Goal: Transaction & Acquisition: Purchase product/service

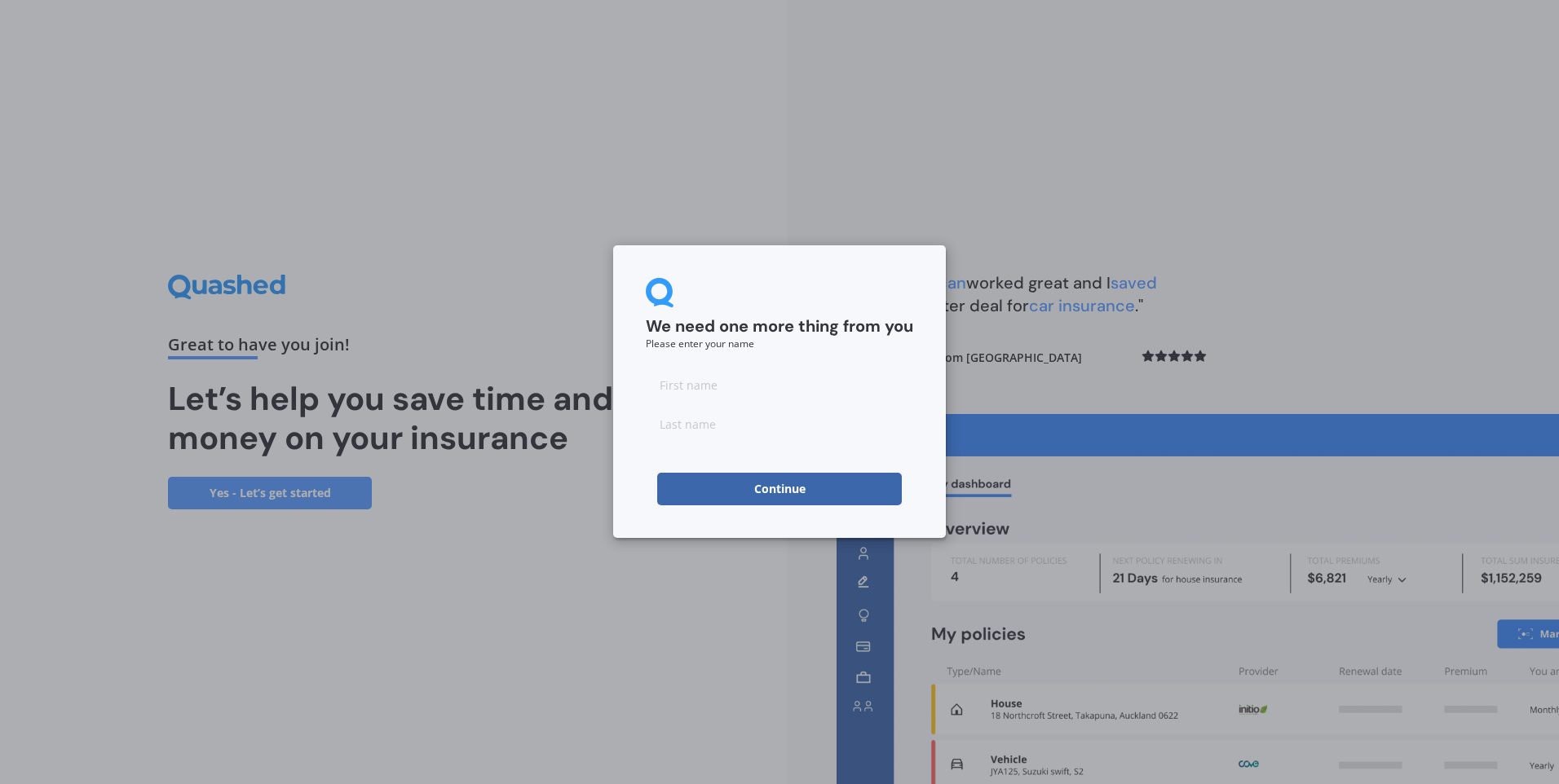
click at [695, 392] on input at bounding box center [780, 384] width 267 height 33
type input "[PERSON_NAME]"
click at [656, 429] on input at bounding box center [780, 424] width 267 height 33
type input "[PERSON_NAME]"
click at [876, 364] on form "We need one more thing from you Please enter your name [PERSON_NAME] Continue" at bounding box center [780, 392] width 267 height 228
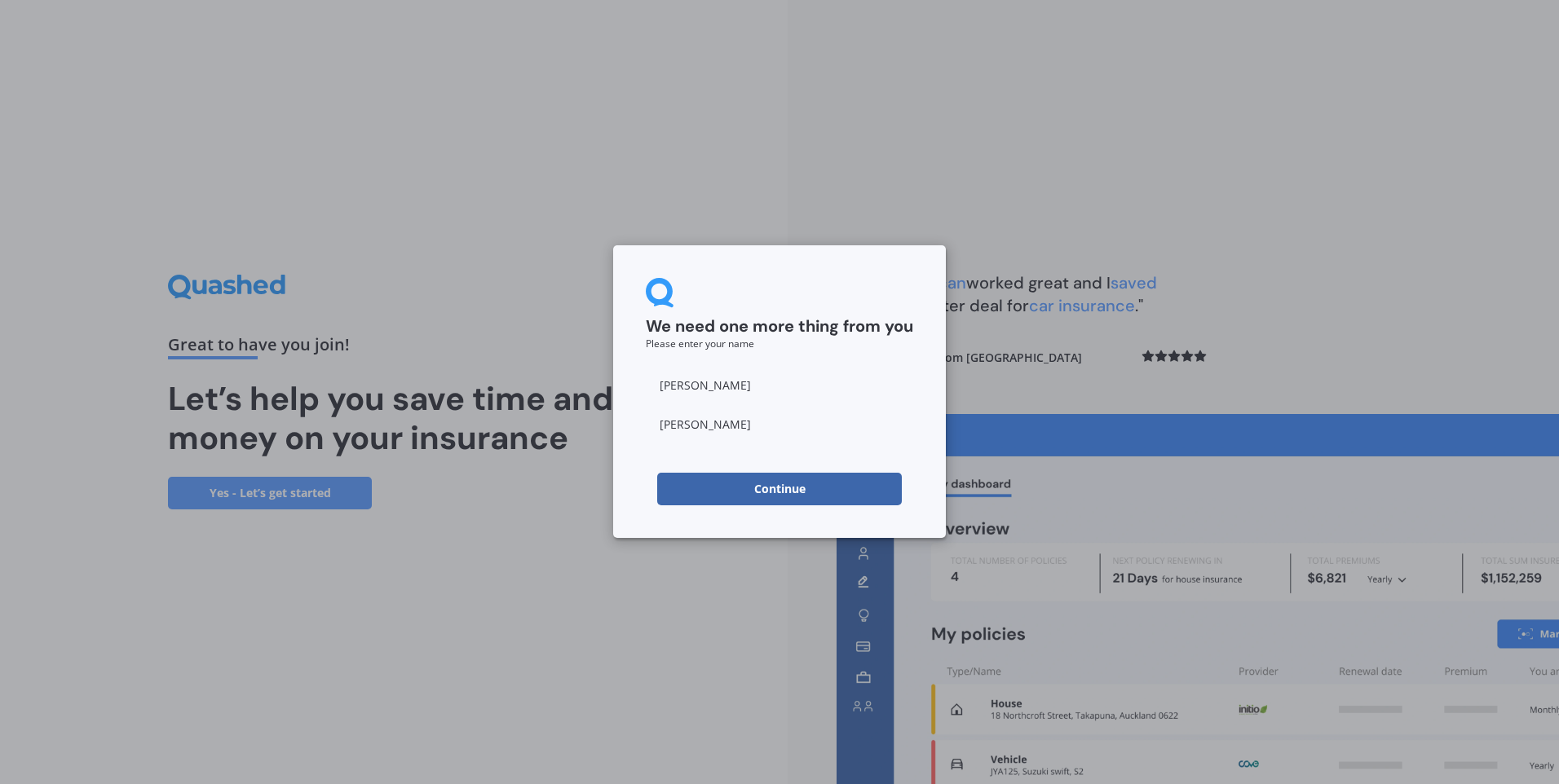
click at [759, 494] on button "Continue" at bounding box center [780, 489] width 245 height 33
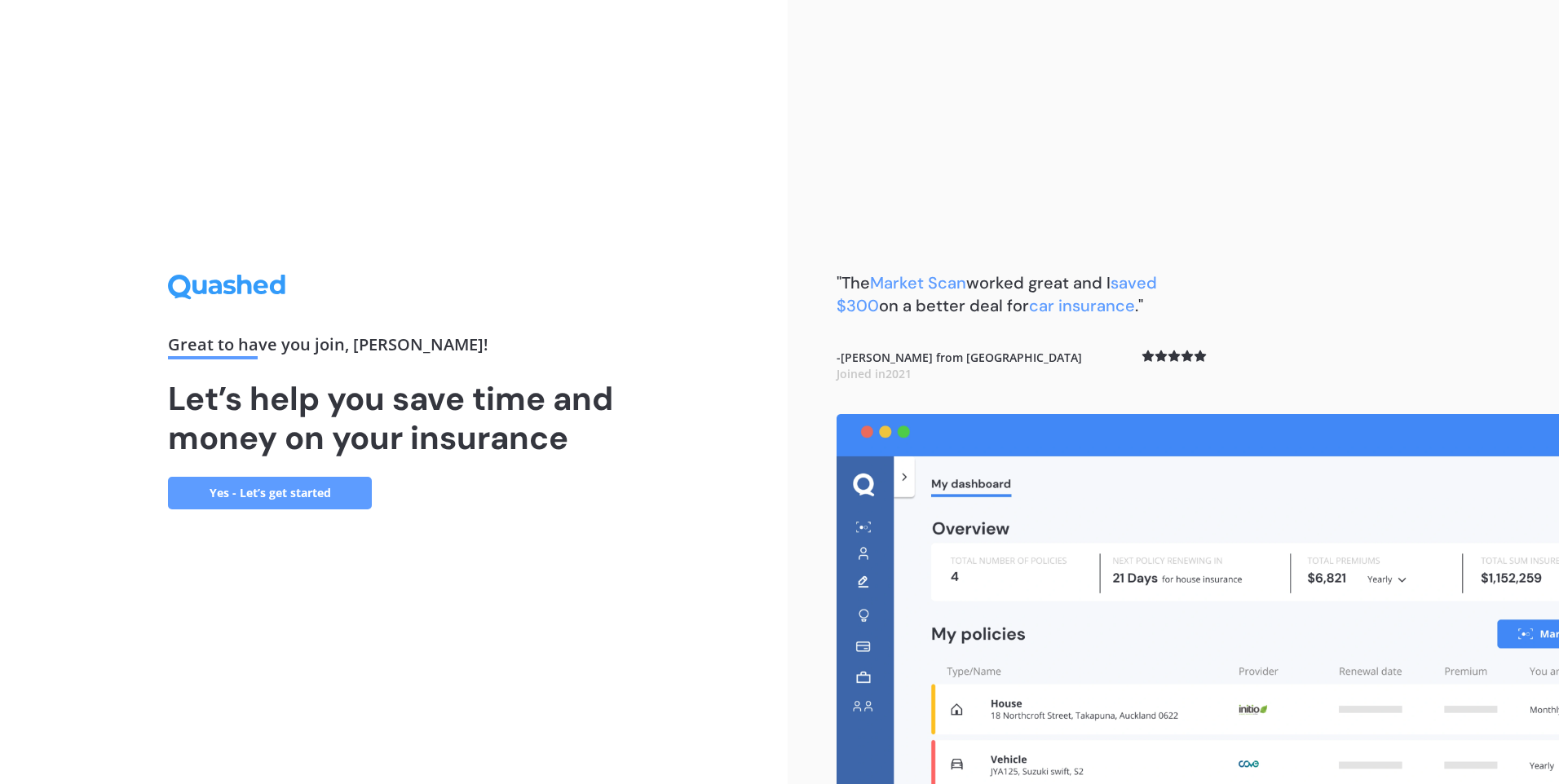
click at [283, 495] on link "Yes - Let’s get started" at bounding box center [270, 493] width 204 height 33
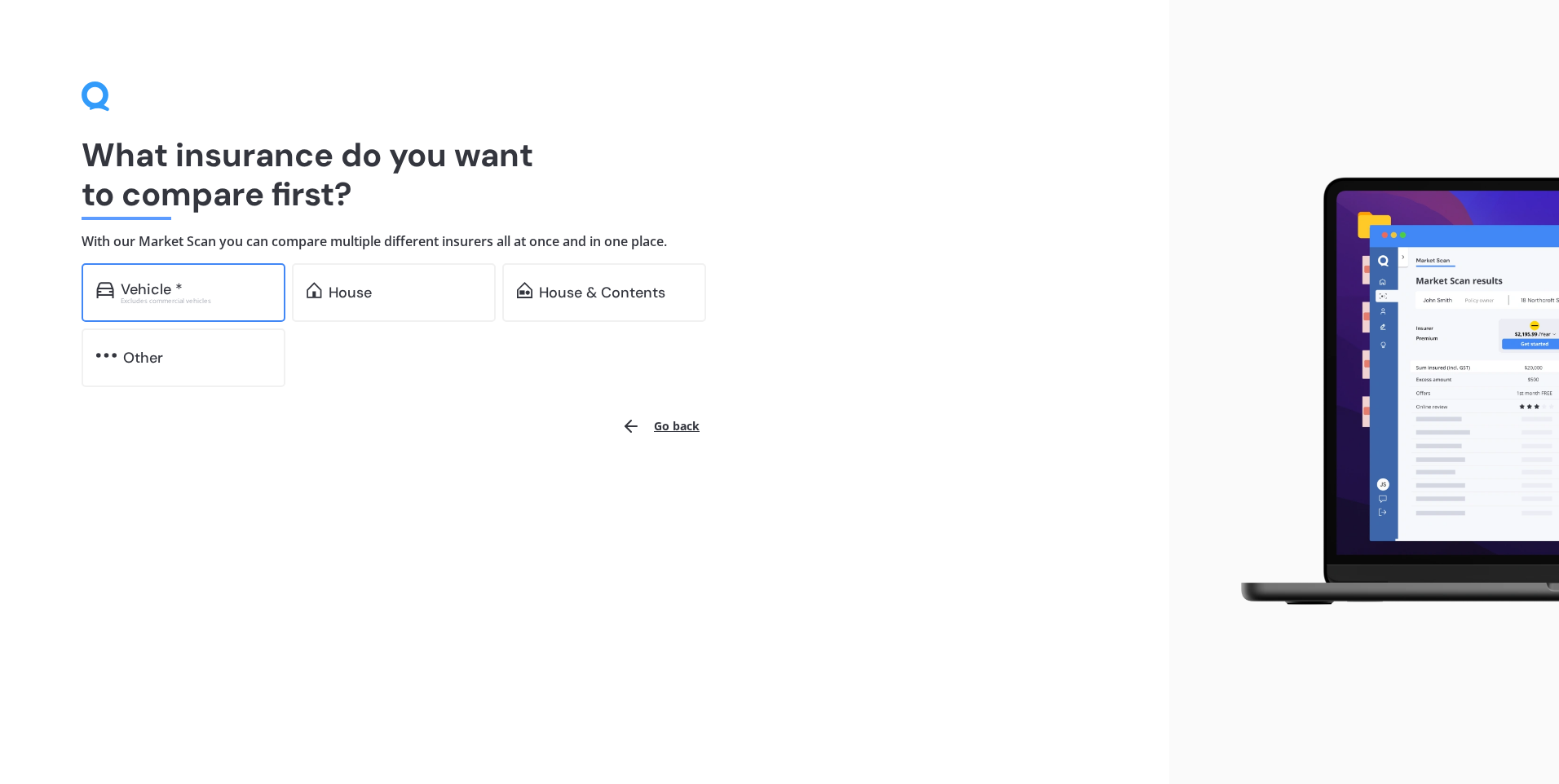
click at [215, 307] on div "Vehicle * Excludes commercial vehicles" at bounding box center [183, 292] width 204 height 58
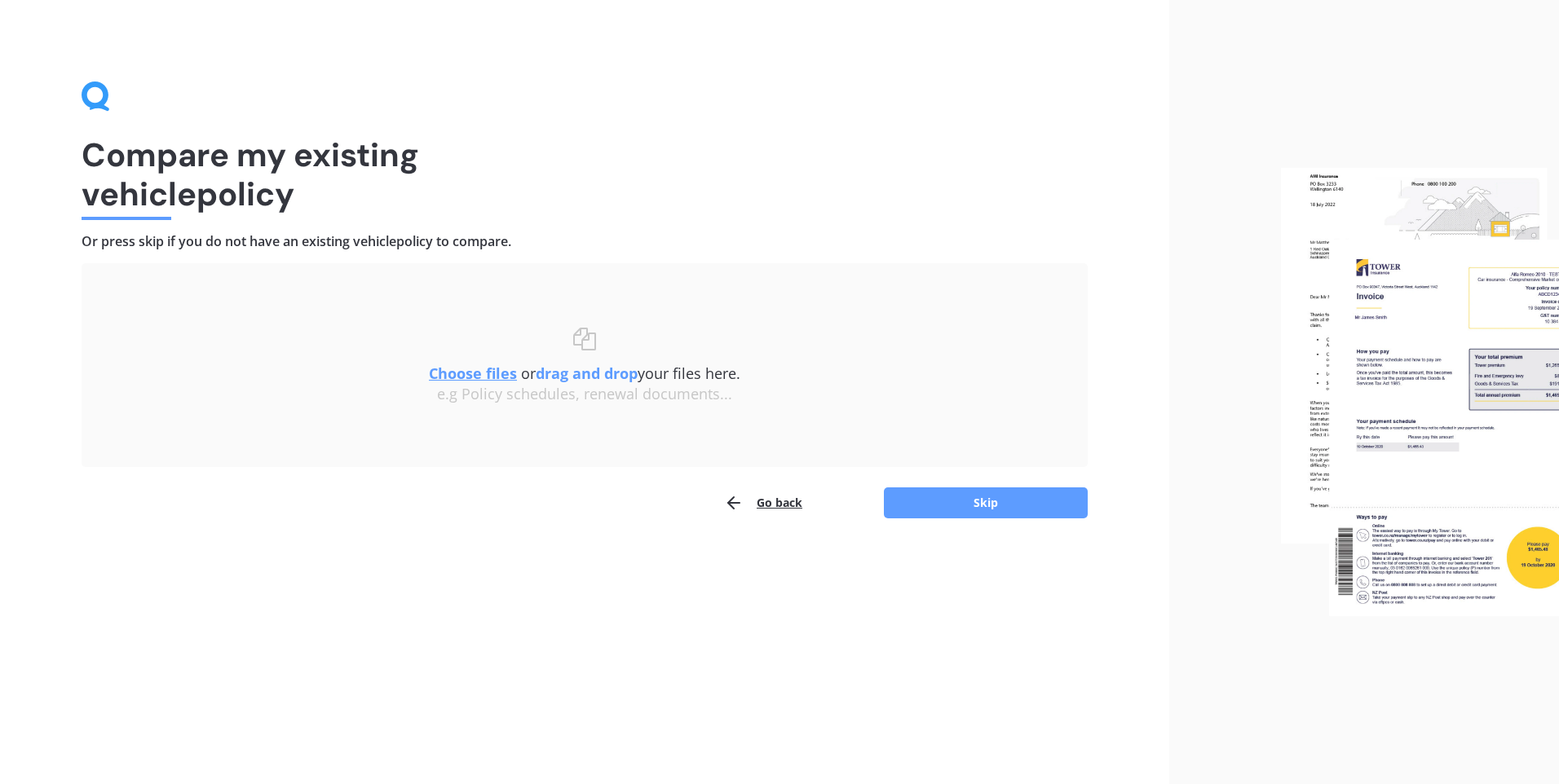
click at [760, 502] on button "Go back" at bounding box center [763, 503] width 78 height 33
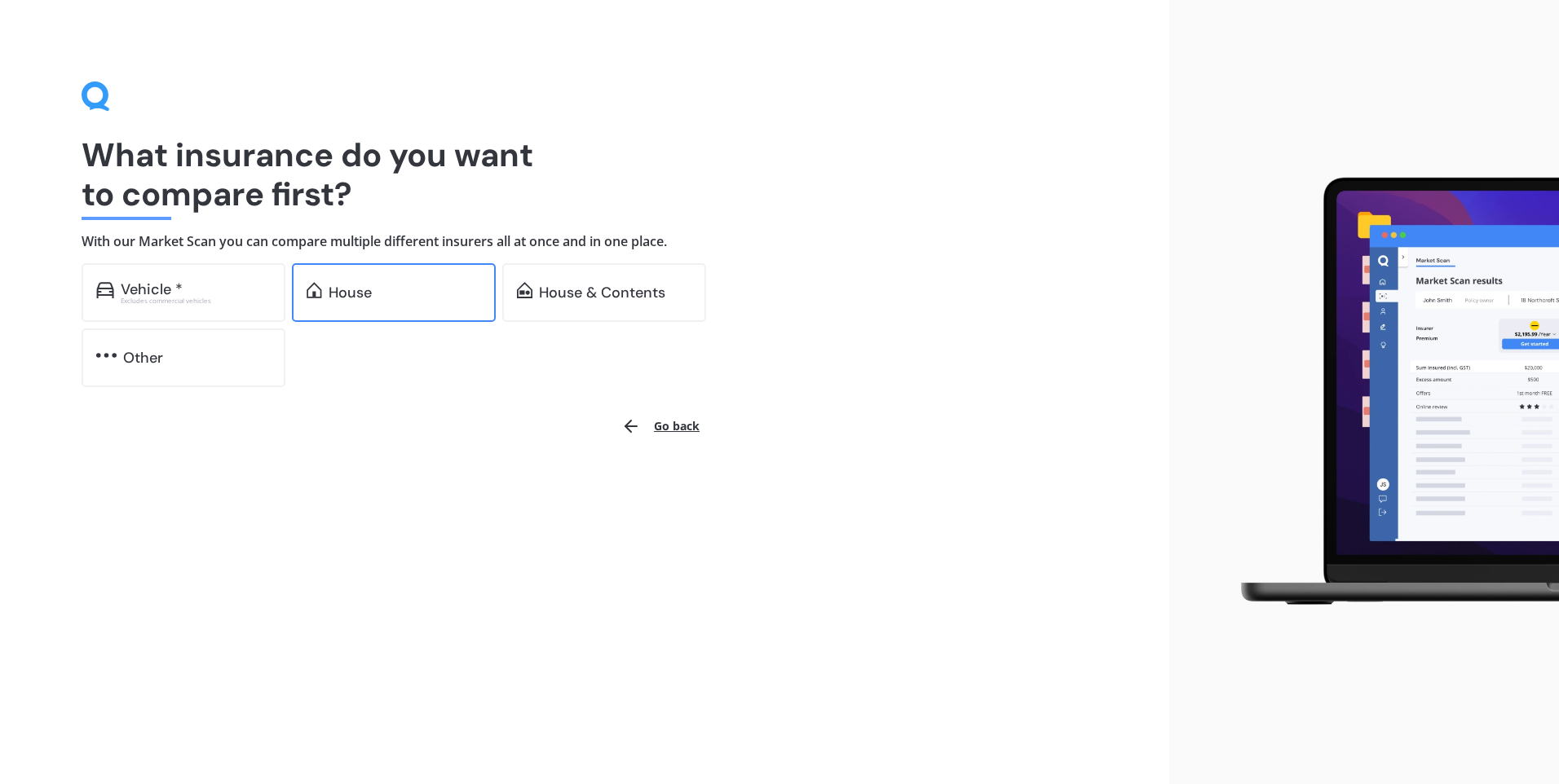
click at [406, 298] on div "House" at bounding box center [405, 292] width 153 height 16
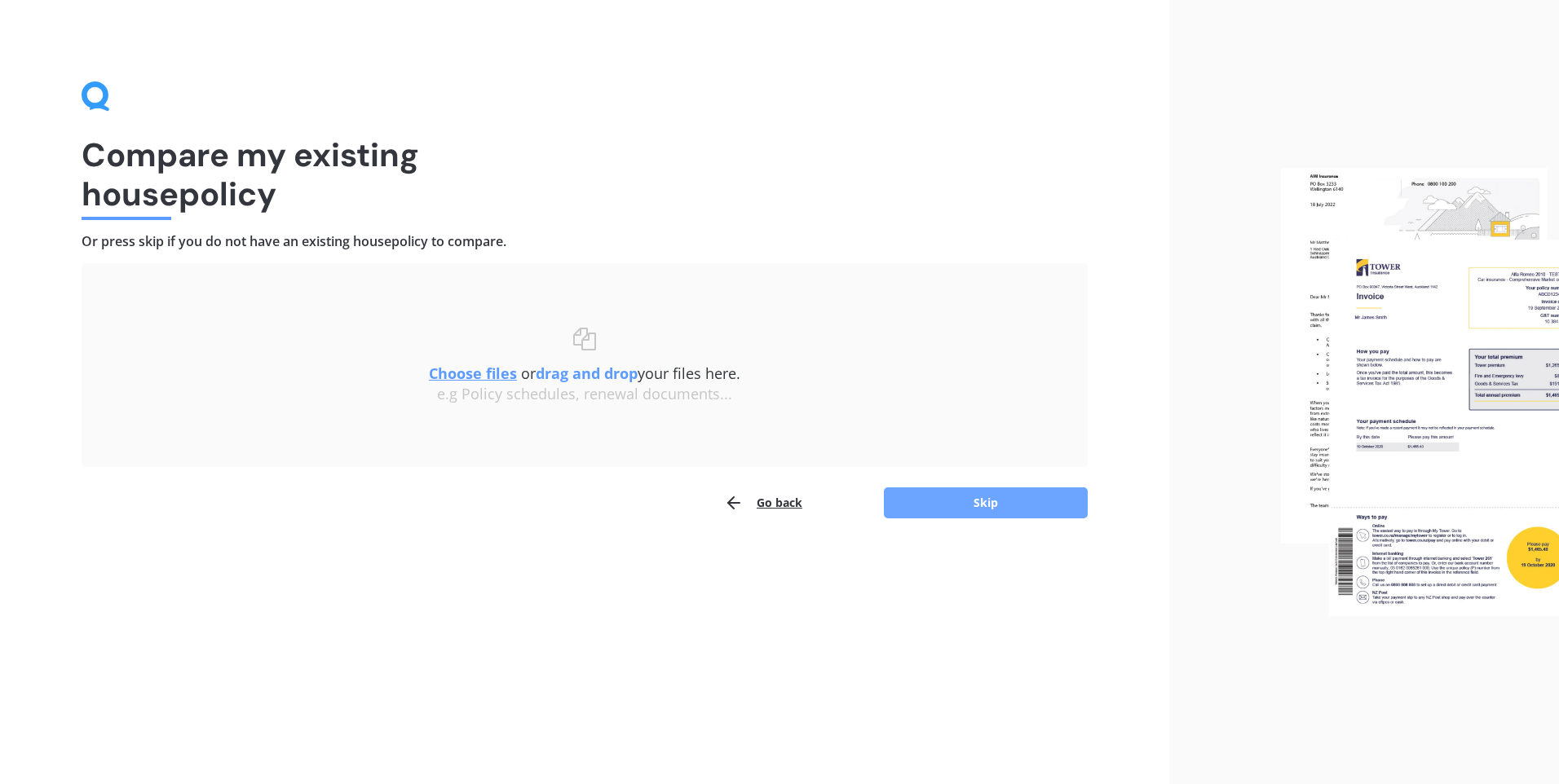
click at [976, 512] on button "Skip" at bounding box center [987, 502] width 204 height 31
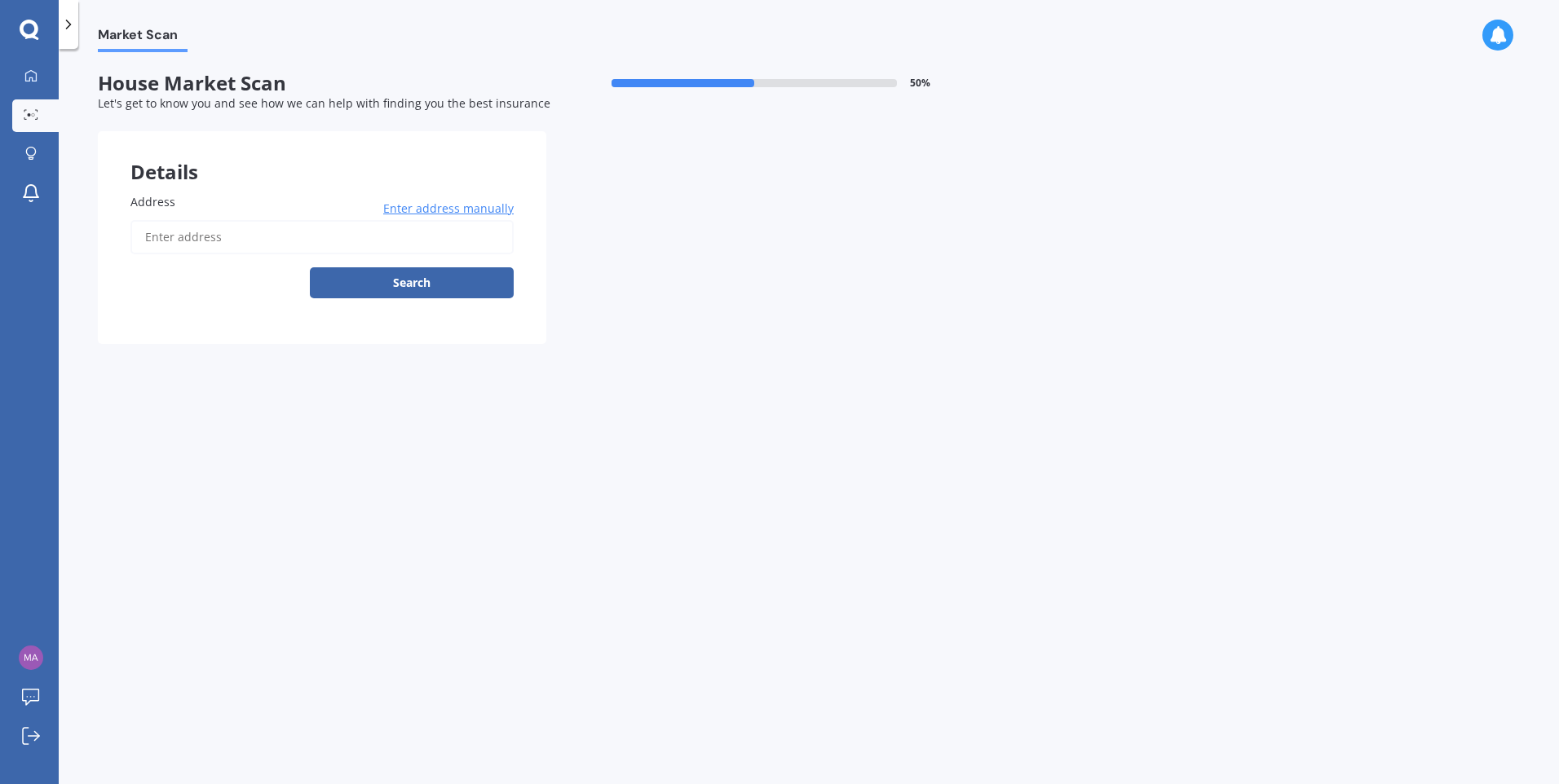
click at [206, 237] on input "Address" at bounding box center [322, 237] width 383 height 35
type input "[STREET_ADDRESS]"
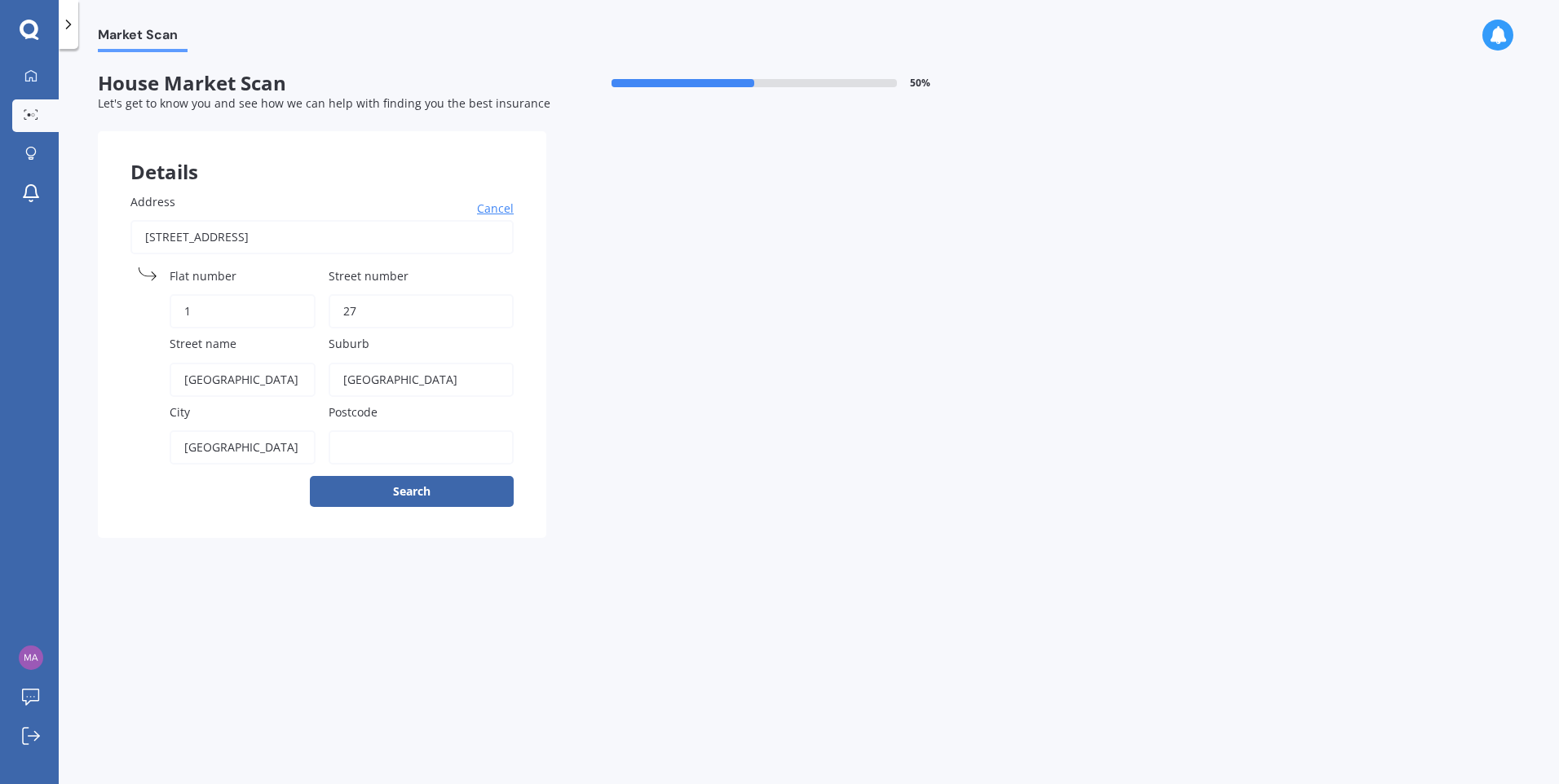
click at [395, 349] on label "Suburb" at bounding box center [418, 343] width 178 height 17
click at [395, 362] on input "[GEOGRAPHIC_DATA]" at bounding box center [421, 379] width 185 height 35
click at [395, 345] on label "Suburb" at bounding box center [418, 343] width 178 height 17
click at [395, 362] on input "[GEOGRAPHIC_DATA]" at bounding box center [421, 379] width 185 height 35
click at [413, 409] on label "Postcode" at bounding box center [418, 412] width 178 height 17
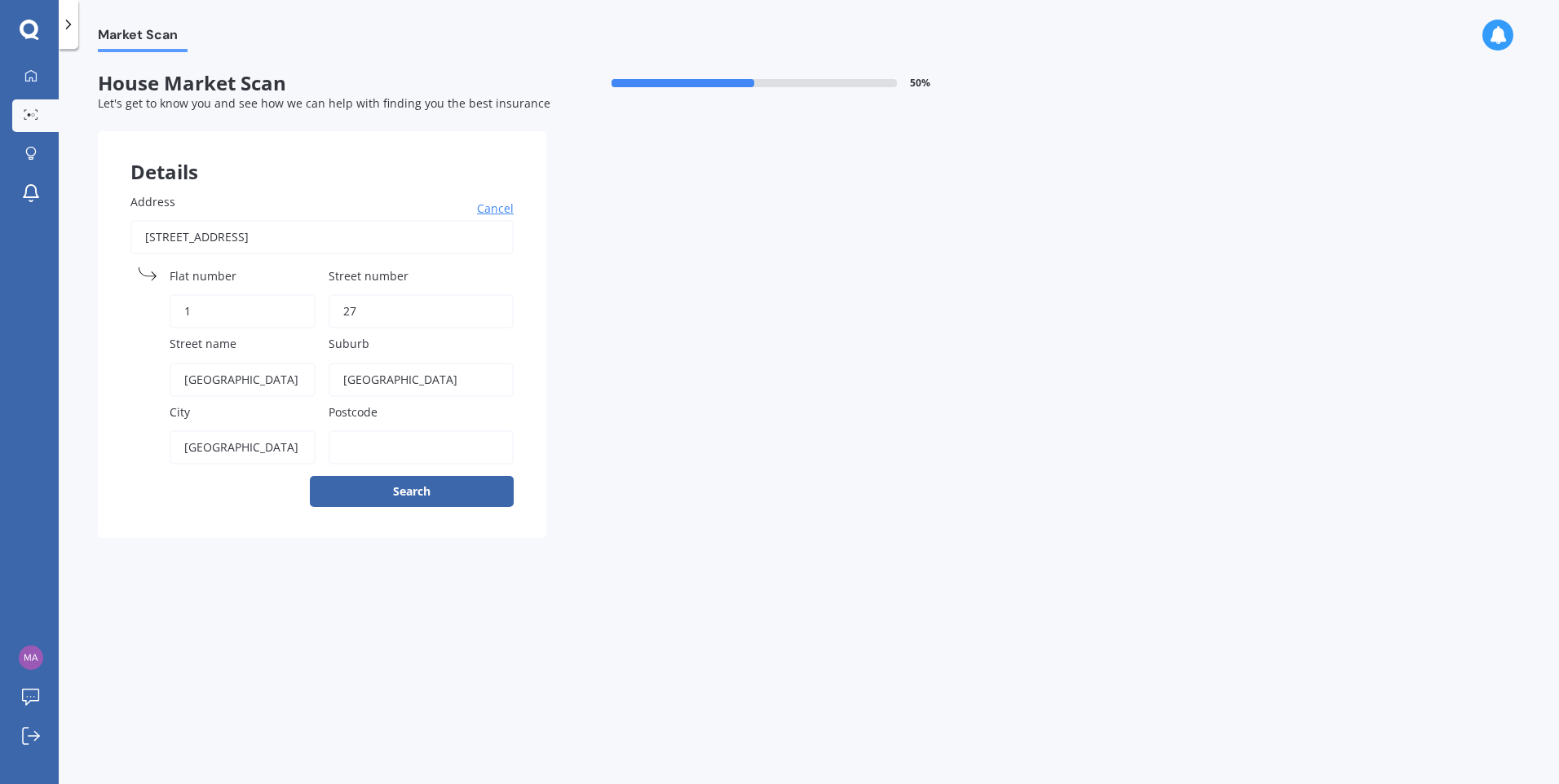
click at [413, 431] on input "Postcode" at bounding box center [421, 447] width 185 height 35
click at [409, 493] on button "Search" at bounding box center [412, 491] width 204 height 31
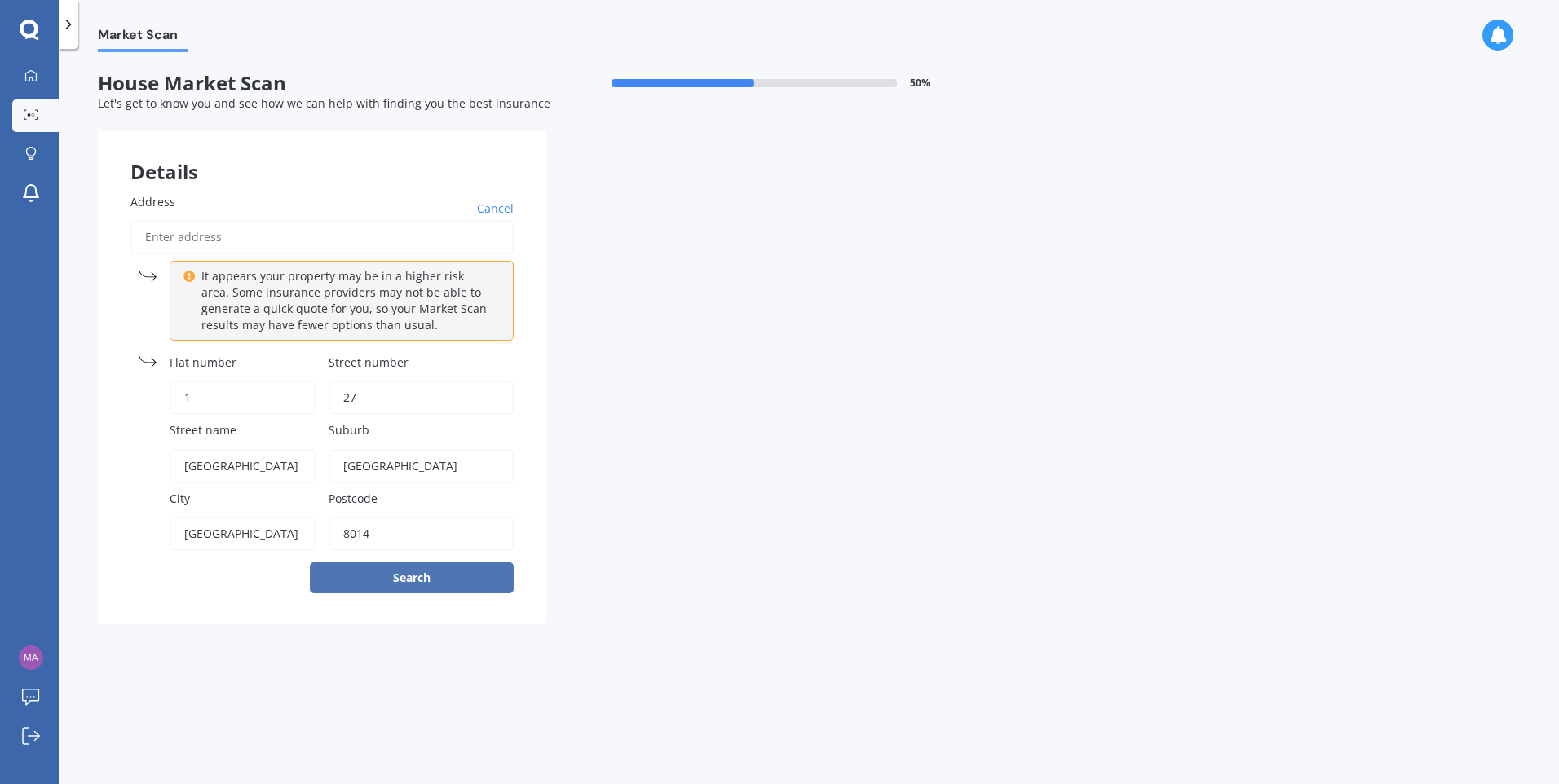
type input "8014"
click at [331, 575] on button "Search" at bounding box center [412, 577] width 204 height 31
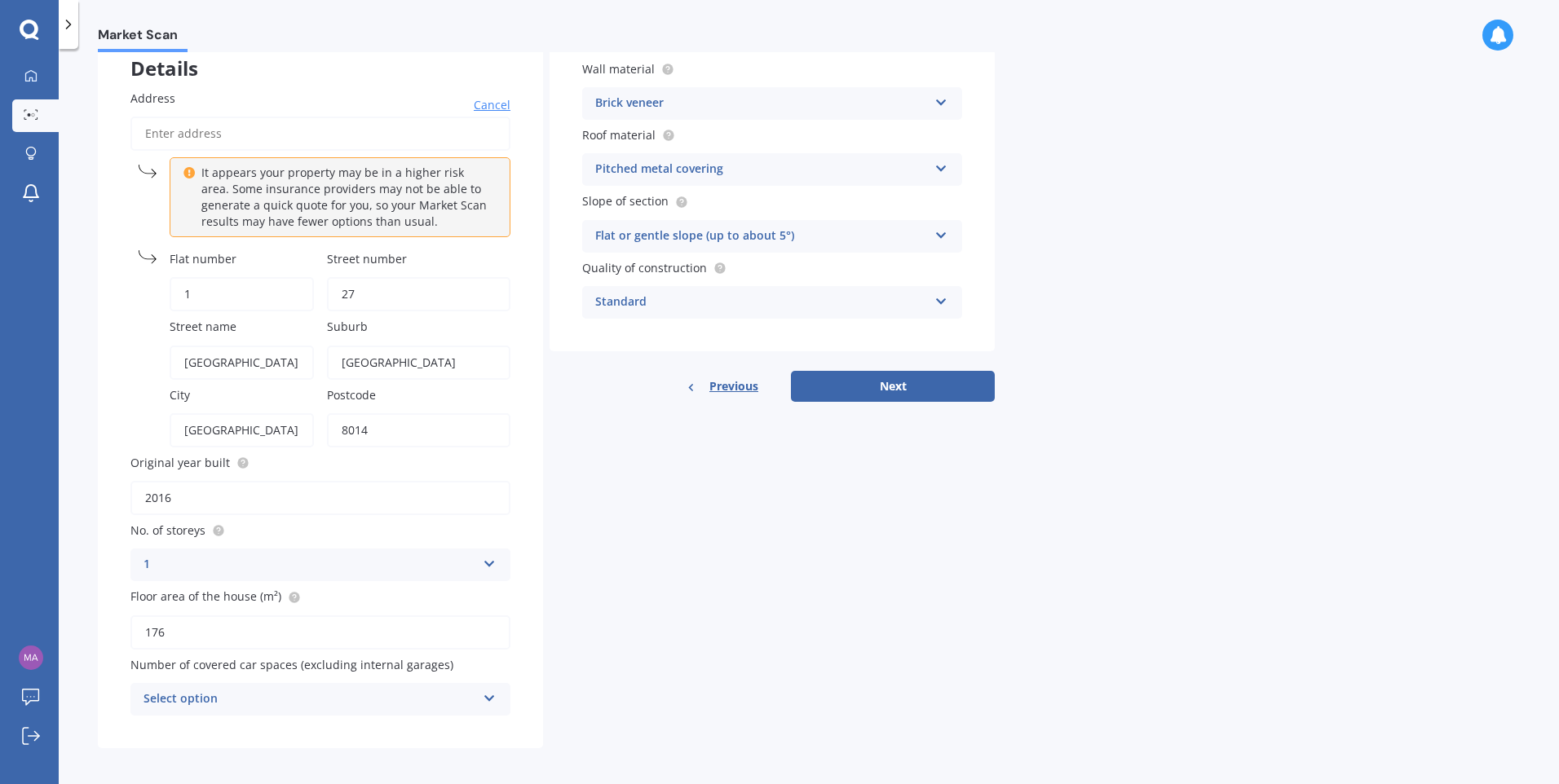
scroll to position [110, 0]
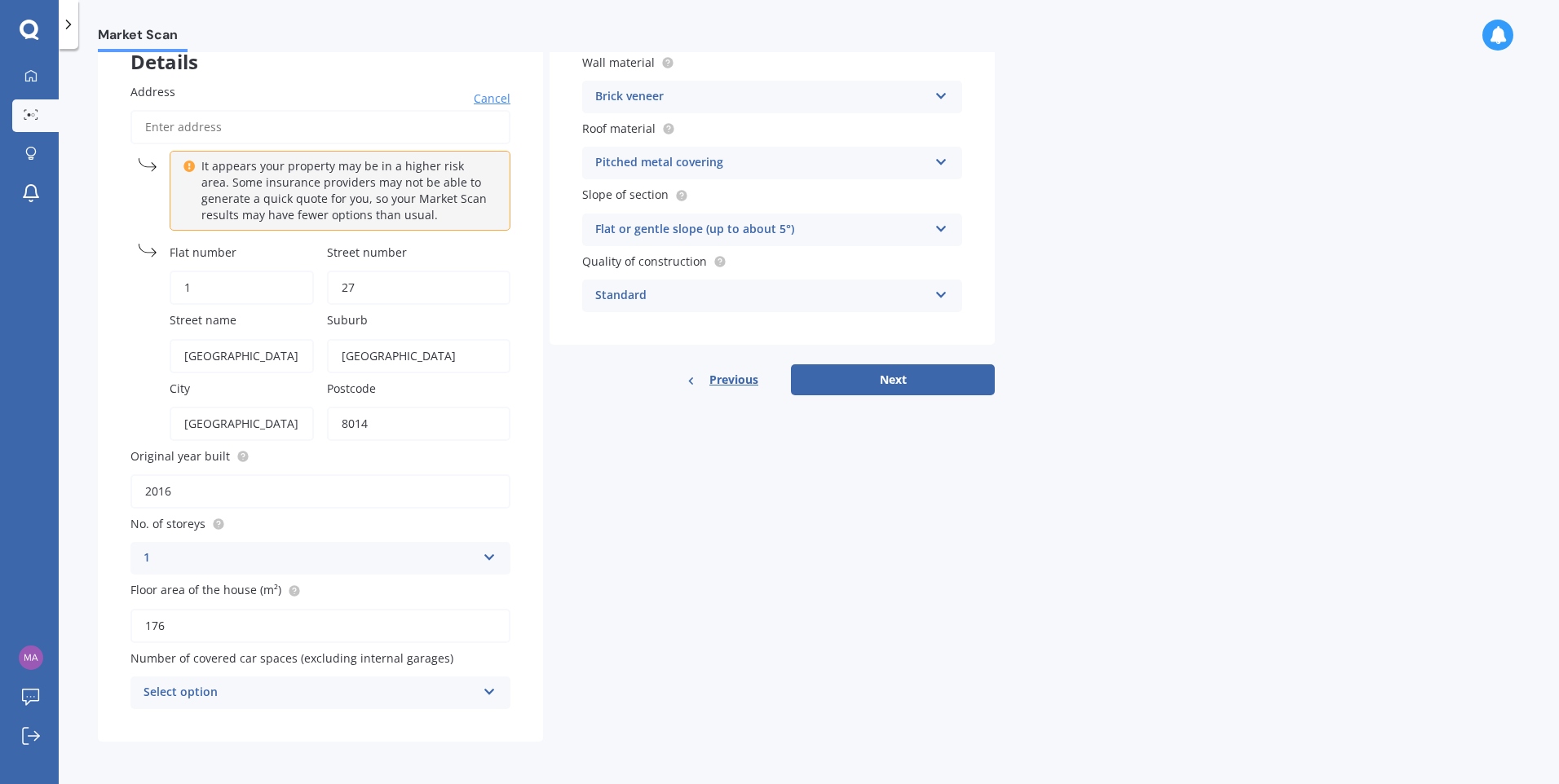
click at [493, 556] on div "1 1 2 3 4 5+" at bounding box center [321, 558] width 380 height 33
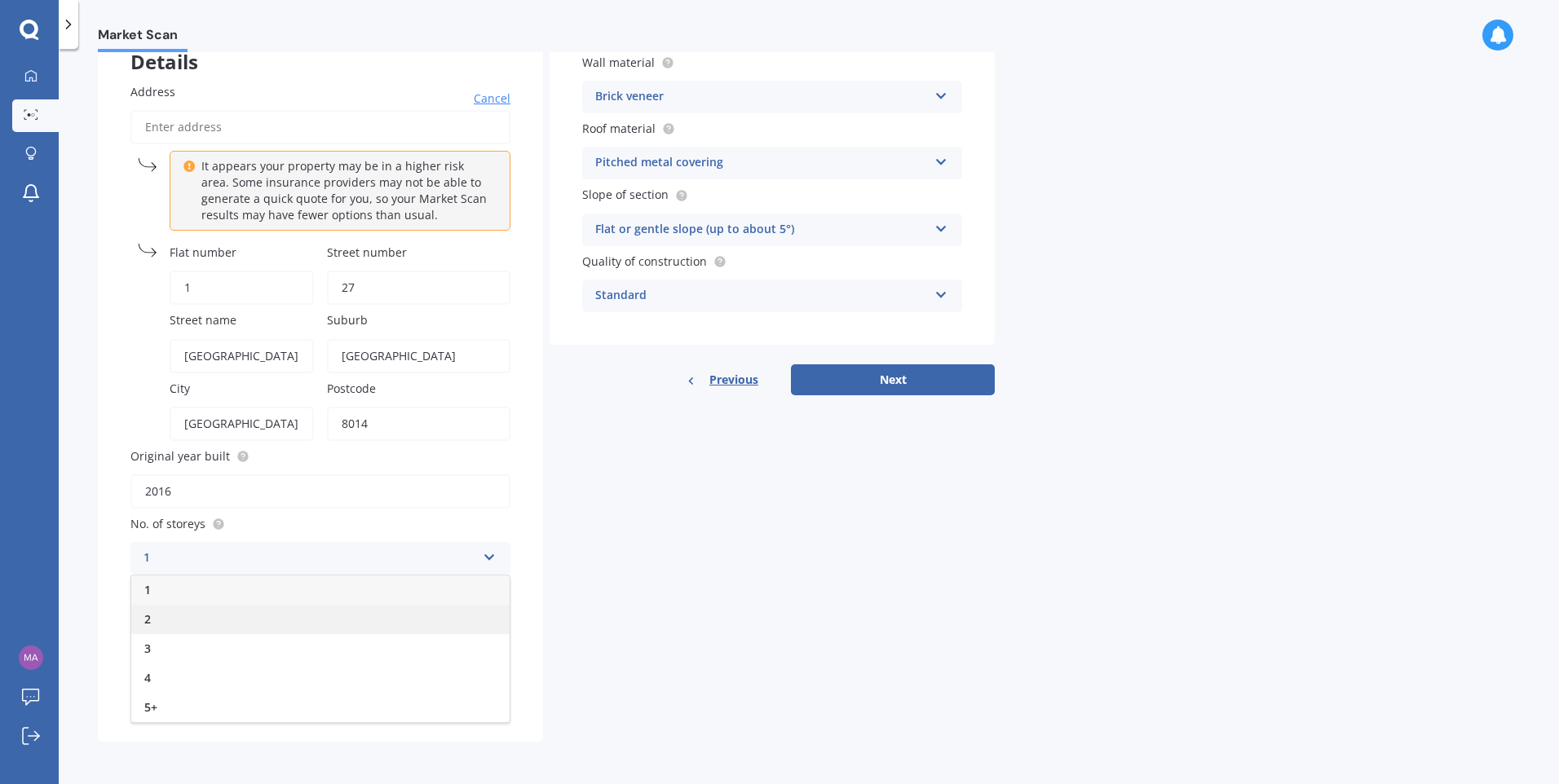
click at [164, 621] on div "2" at bounding box center [321, 620] width 378 height 30
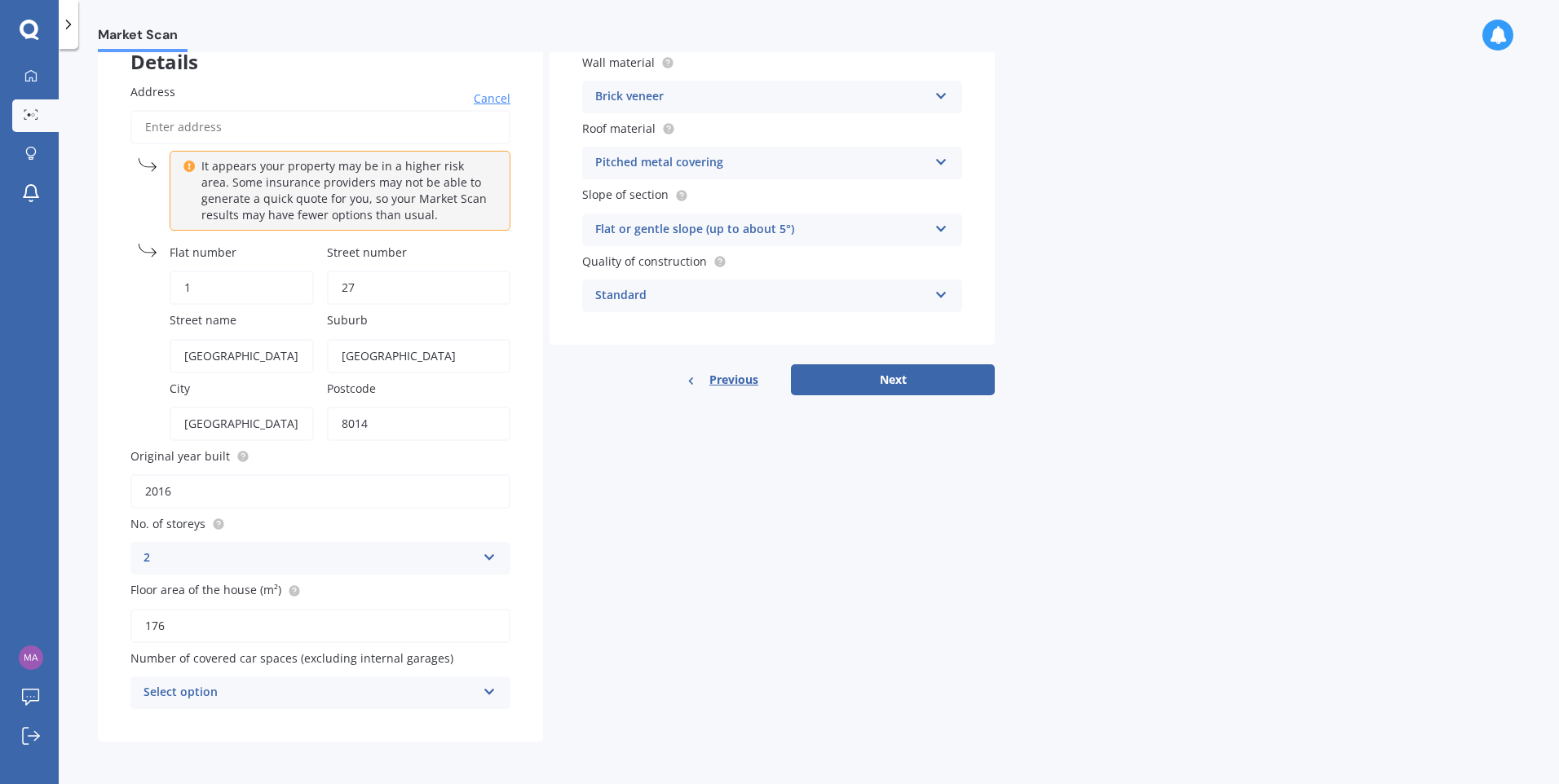
click at [490, 694] on icon at bounding box center [489, 689] width 14 height 12
click at [156, 580] on div "2" at bounding box center [321, 573] width 378 height 30
click at [269, 454] on label "Original year built" at bounding box center [317, 455] width 373 height 17
click at [269, 474] on input "2016" at bounding box center [321, 491] width 380 height 35
click at [722, 501] on div "Details Address Cancel It appears your property may be in a higher risk area. S…" at bounding box center [547, 381] width 897 height 721
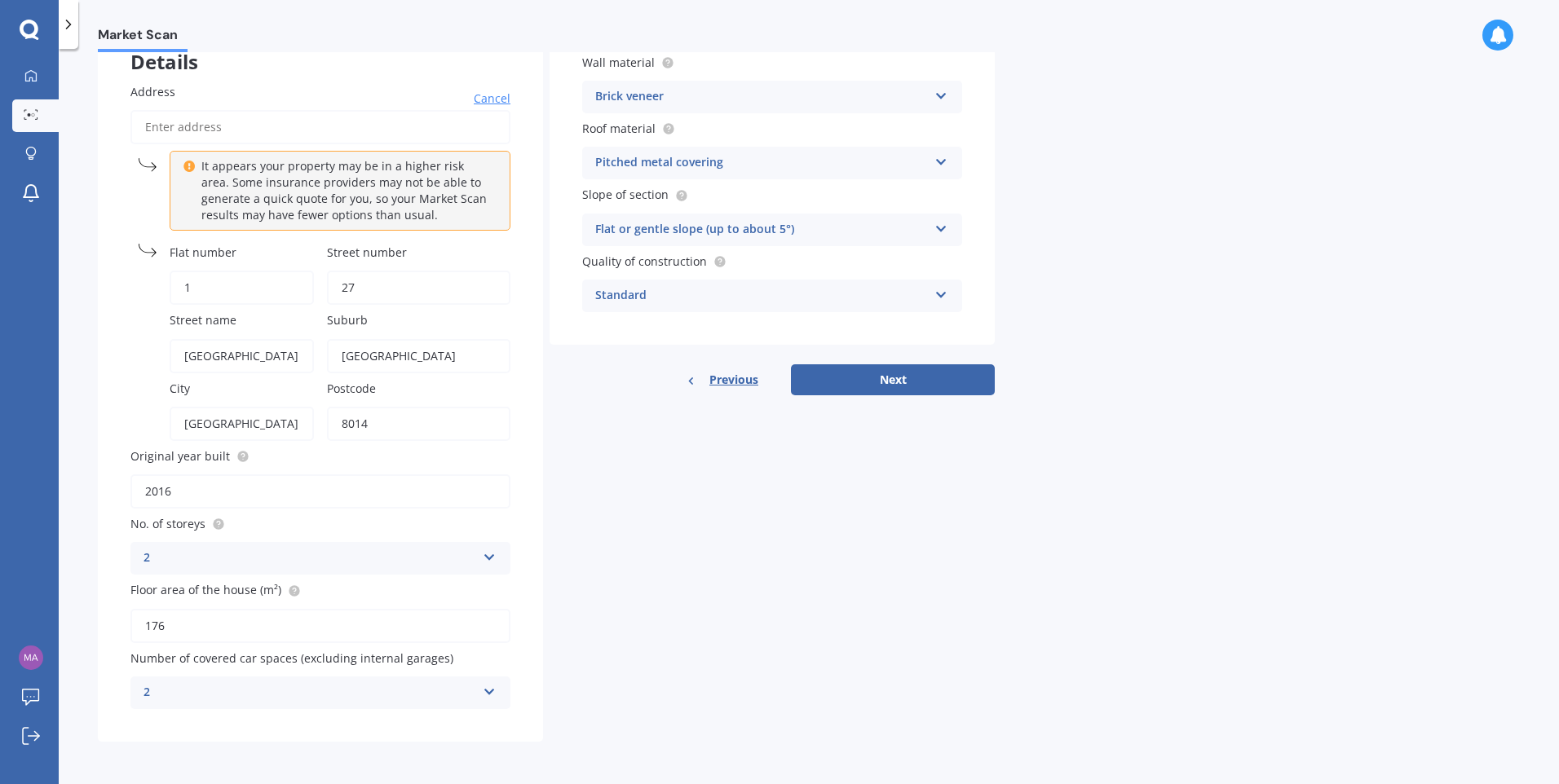
click at [394, 328] on label "Suburb" at bounding box center [415, 320] width 177 height 17
click at [394, 340] on input "[GEOGRAPHIC_DATA]" at bounding box center [418, 356] width 183 height 35
click at [361, 317] on span "Suburb" at bounding box center [347, 321] width 41 height 16
click at [361, 340] on input "[GEOGRAPHIC_DATA]" at bounding box center [418, 356] width 183 height 35
click at [234, 320] on span "Street name" at bounding box center [203, 321] width 67 height 16
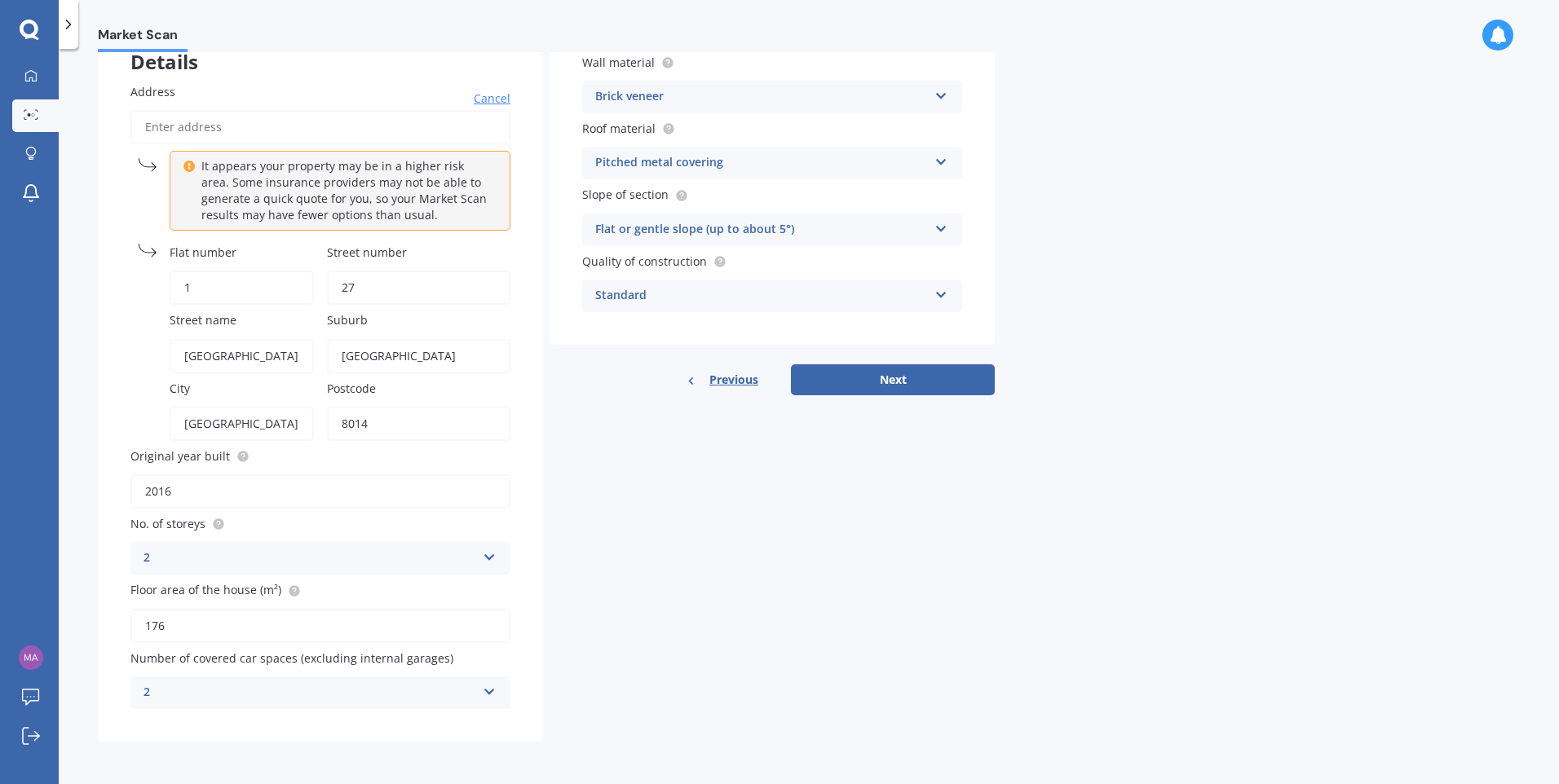
click at [234, 340] on input "[GEOGRAPHIC_DATA]" at bounding box center [242, 356] width 145 height 35
drag, startPoint x: 742, startPoint y: 515, endPoint x: 813, endPoint y: 450, distance: 96.3
click at [745, 514] on div "Details Address Cancel It appears your property may be in a higher risk area. S…" at bounding box center [547, 381] width 897 height 721
click at [884, 384] on button "Next" at bounding box center [893, 379] width 204 height 31
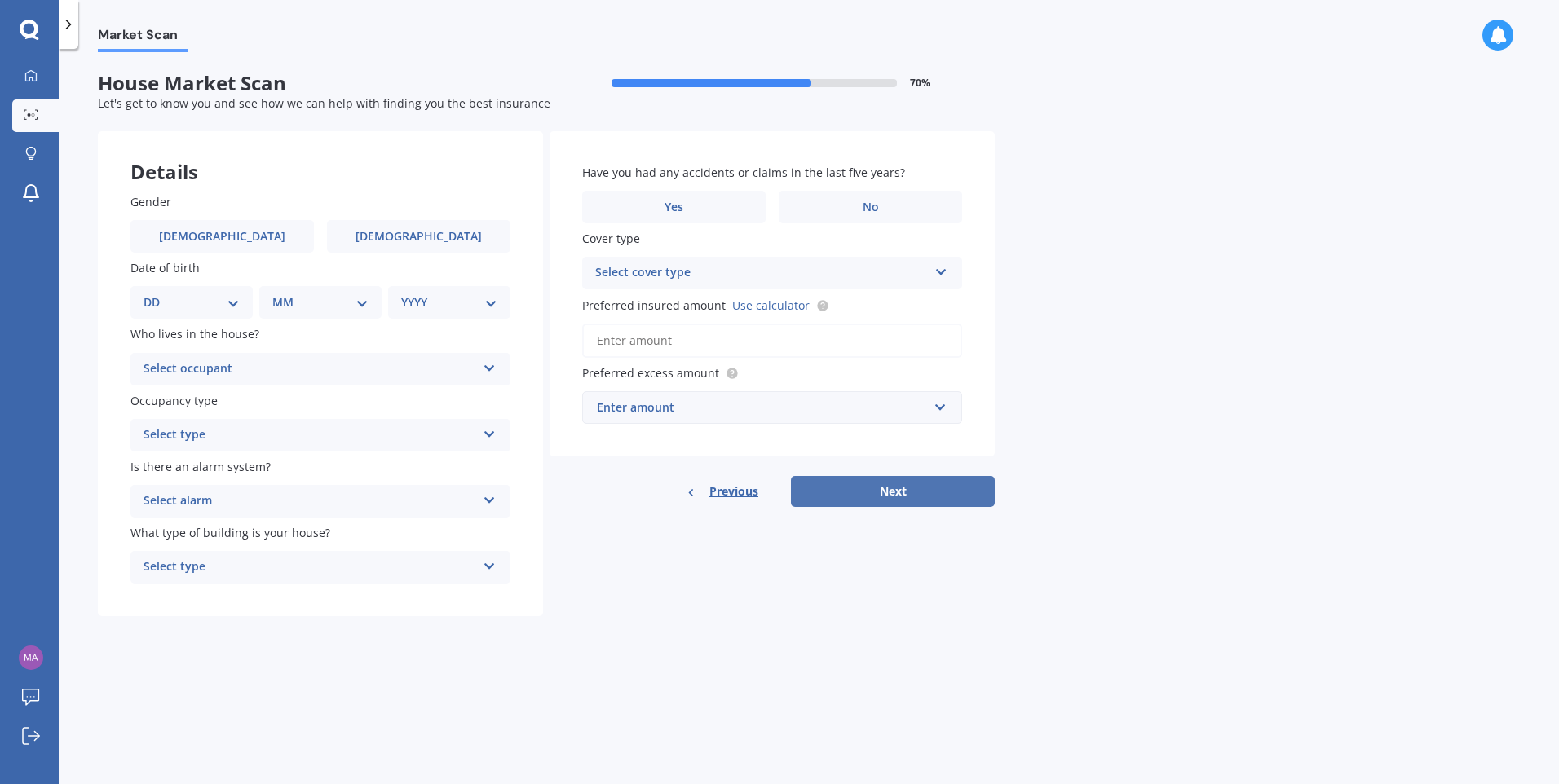
scroll to position [0, 0]
click at [489, 371] on icon at bounding box center [489, 365] width 14 height 12
click at [192, 405] on div "Owner" at bounding box center [321, 401] width 378 height 30
click at [483, 433] on icon at bounding box center [489, 432] width 14 height 12
click at [216, 471] on div "Permanent" at bounding box center [321, 467] width 378 height 30
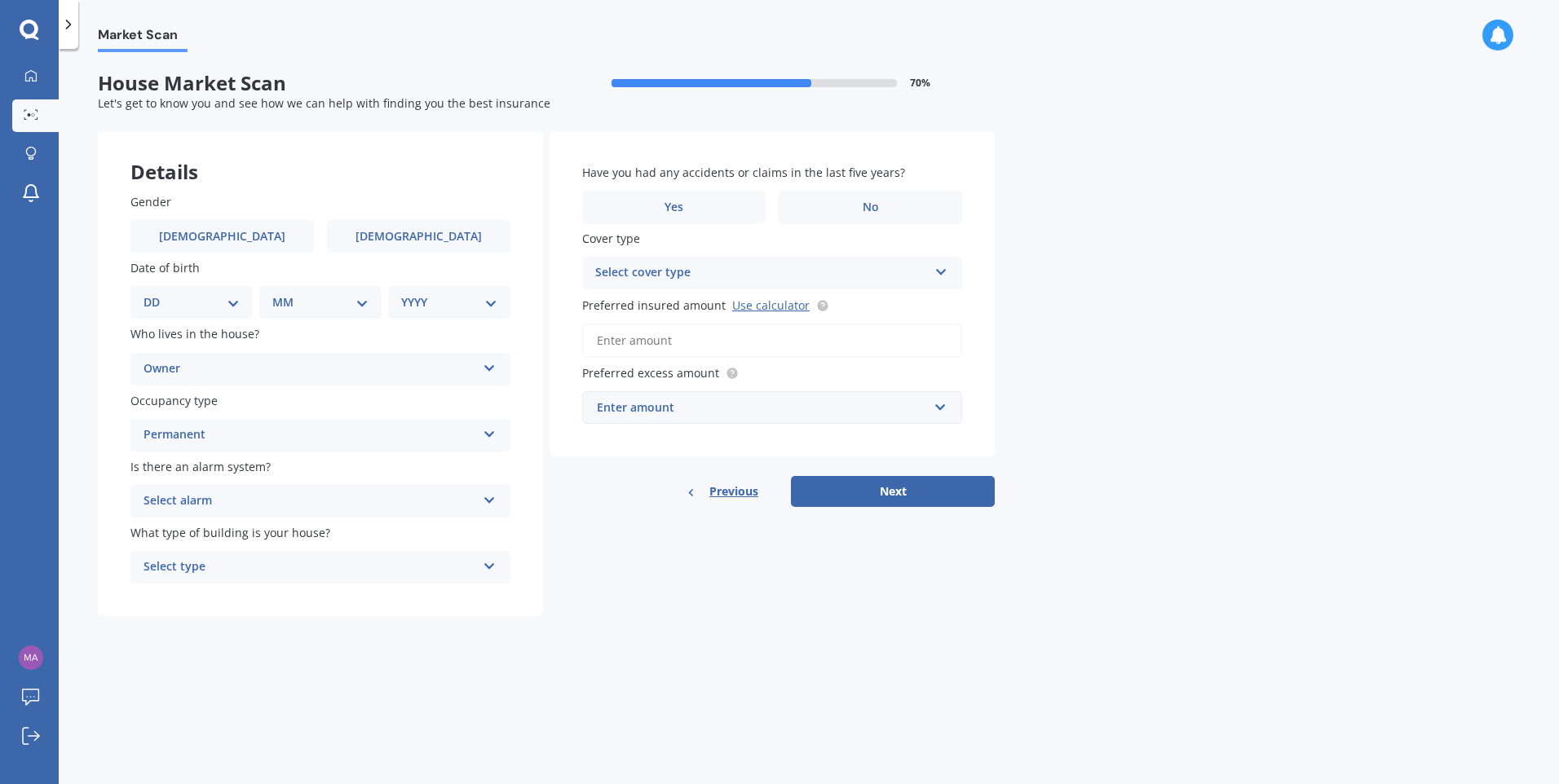
click at [487, 502] on icon at bounding box center [489, 498] width 14 height 12
click at [263, 563] on div "Yes, not monitored" at bounding box center [321, 562] width 378 height 30
click at [490, 569] on icon at bounding box center [489, 563] width 14 height 12
click at [168, 601] on span "Freestanding" at bounding box center [180, 599] width 72 height 16
click at [940, 275] on icon at bounding box center [942, 269] width 14 height 12
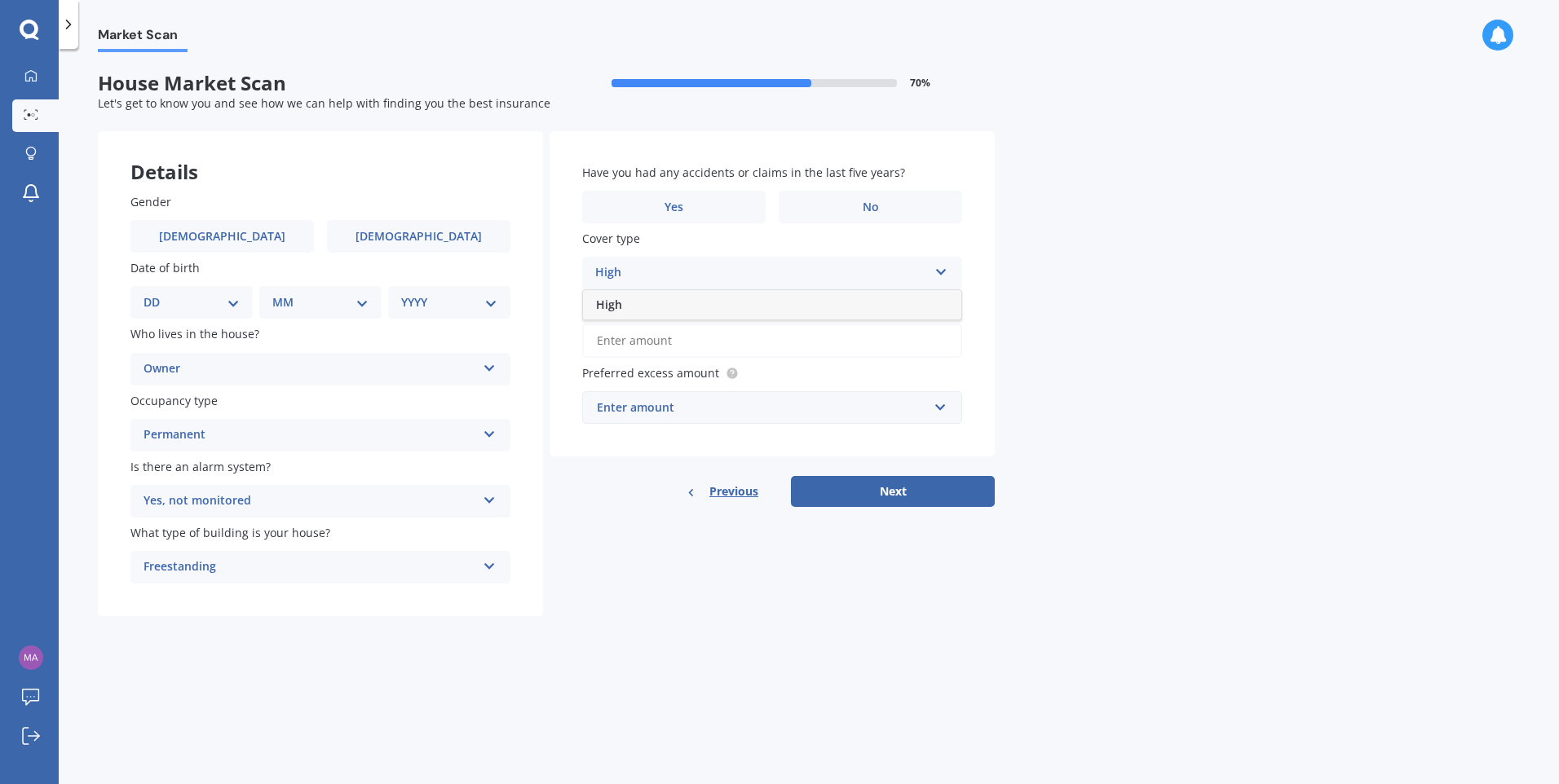
click at [868, 313] on div "High" at bounding box center [773, 305] width 378 height 30
click at [940, 413] on input "text" at bounding box center [767, 407] width 365 height 31
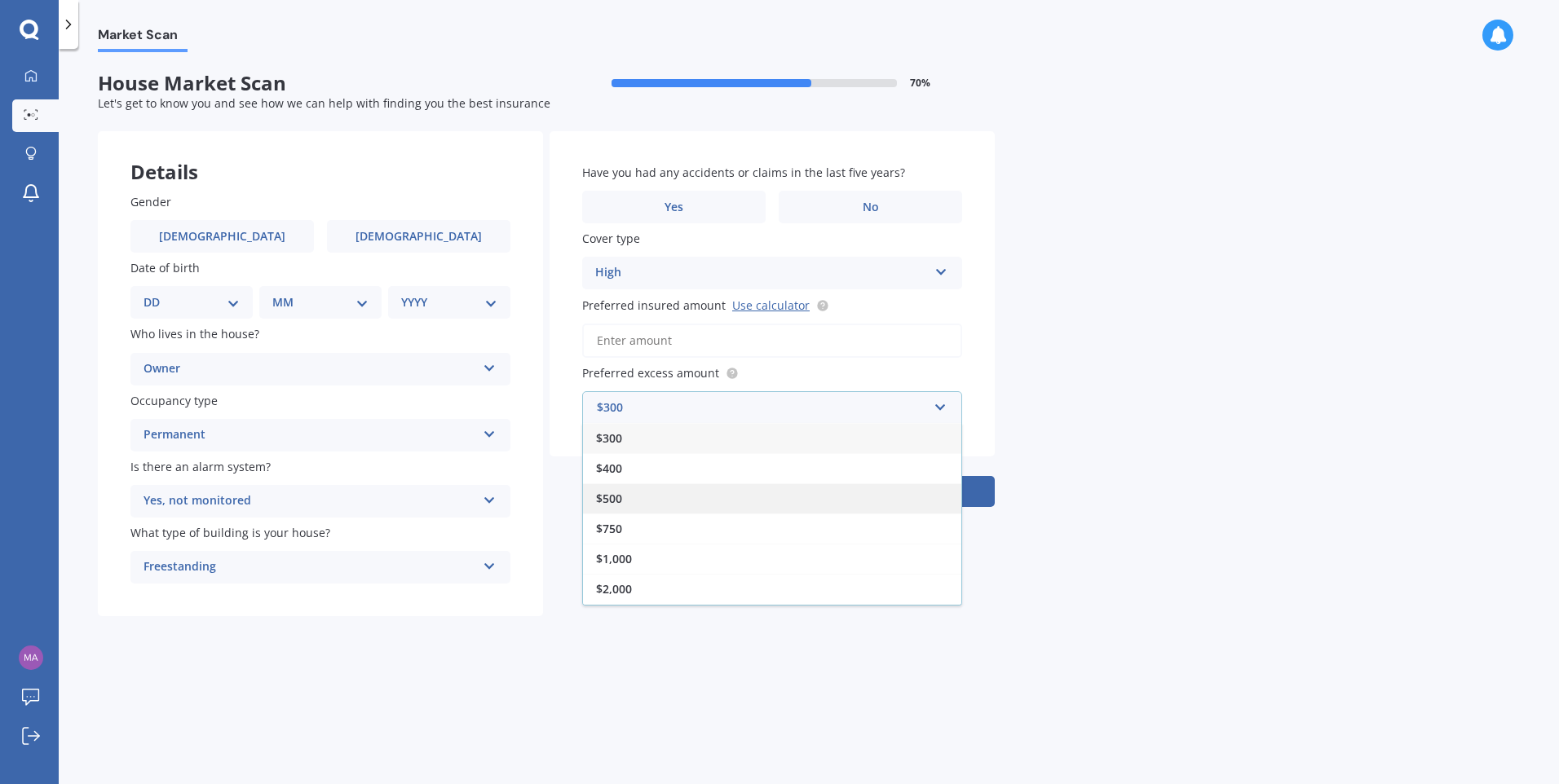
click at [654, 499] on div "$500" at bounding box center [773, 498] width 378 height 30
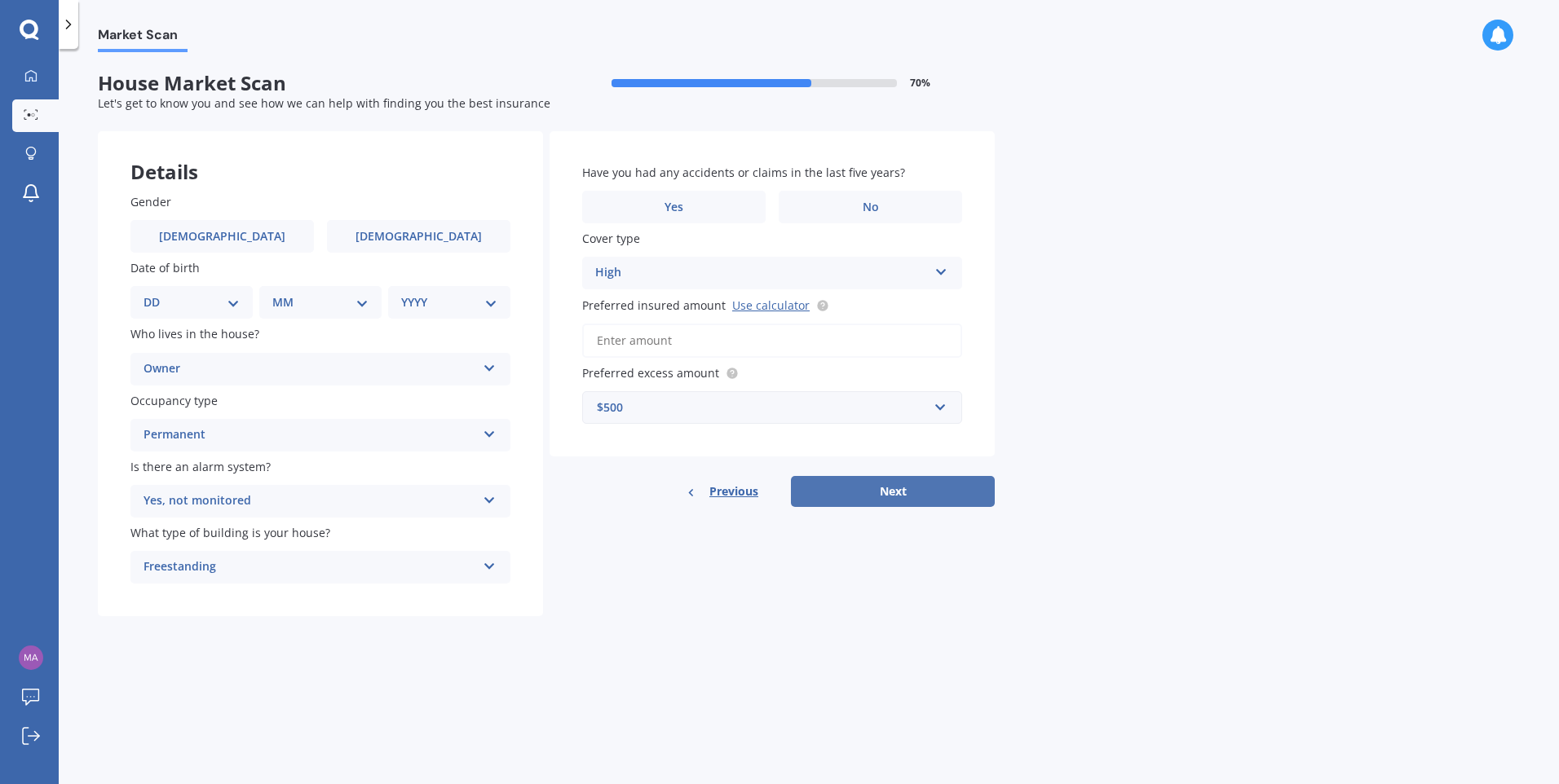
click at [894, 496] on button "Next" at bounding box center [893, 491] width 204 height 31
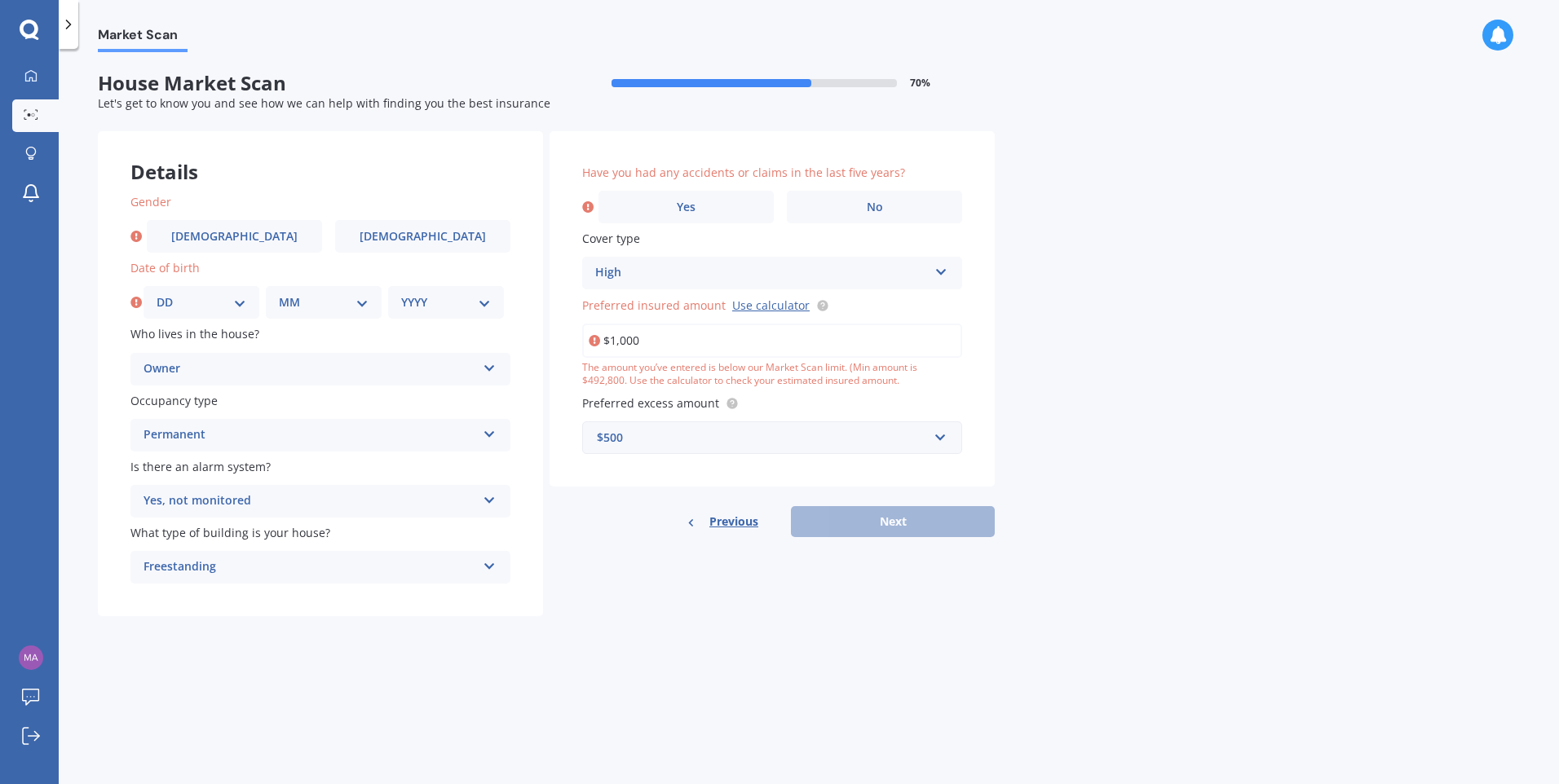
type input "$100,000"
click at [1079, 406] on div "Market Scan House Market Scan 70 % Let's get to know you and see how we can hel…" at bounding box center [808, 420] width 1501 height 735
click at [665, 337] on input "$100,000" at bounding box center [773, 341] width 380 height 35
drag, startPoint x: 665, startPoint y: 337, endPoint x: 584, endPoint y: 335, distance: 81.0
click at [584, 335] on input "$100,000" at bounding box center [773, 341] width 380 height 35
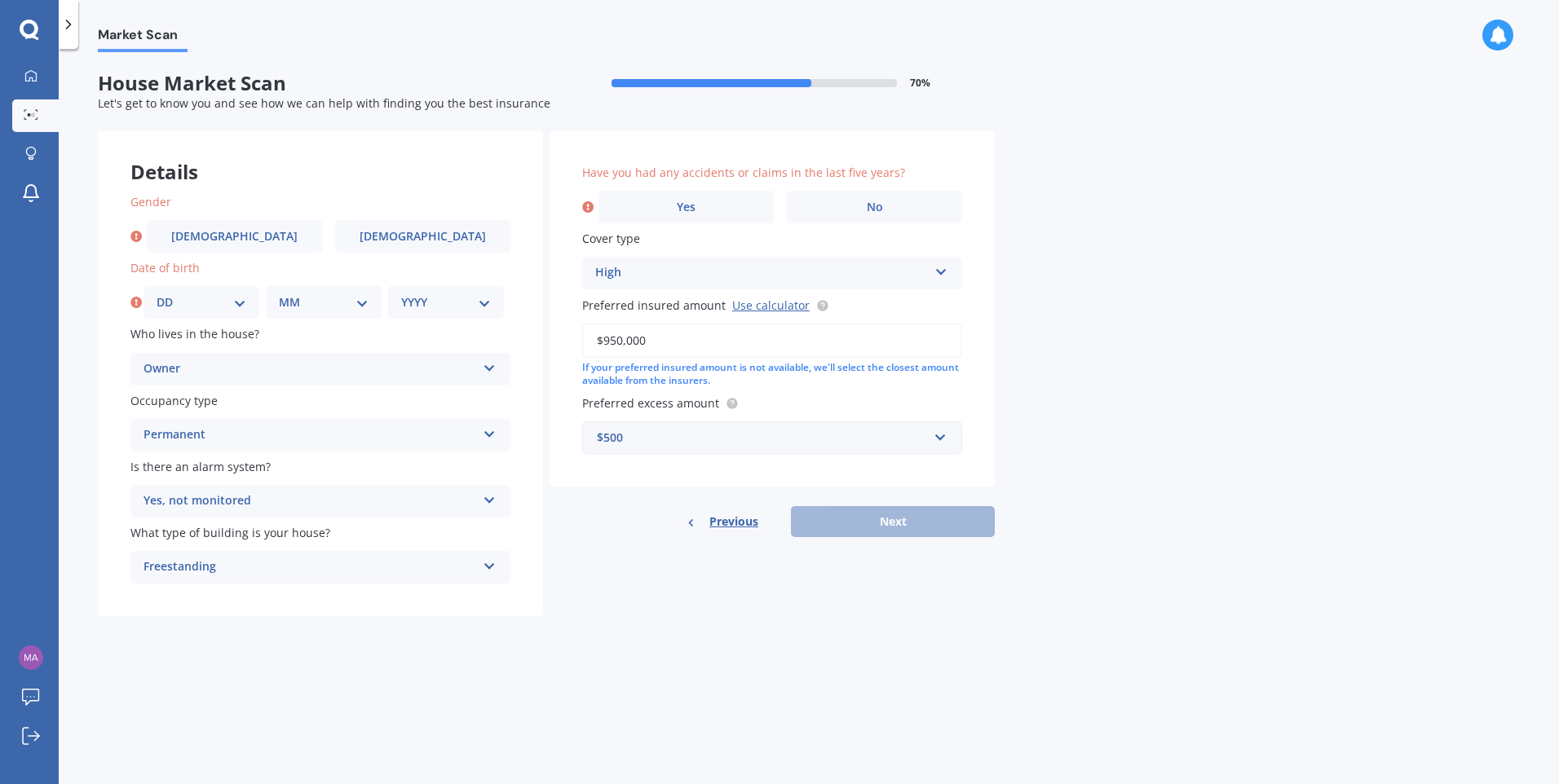
type input "$950,000"
click at [1159, 362] on div "Market Scan House Market Scan 70 % Let's get to know you and see how we can hel…" at bounding box center [808, 420] width 1501 height 735
click at [766, 441] on div "$500" at bounding box center [763, 438] width 331 height 18
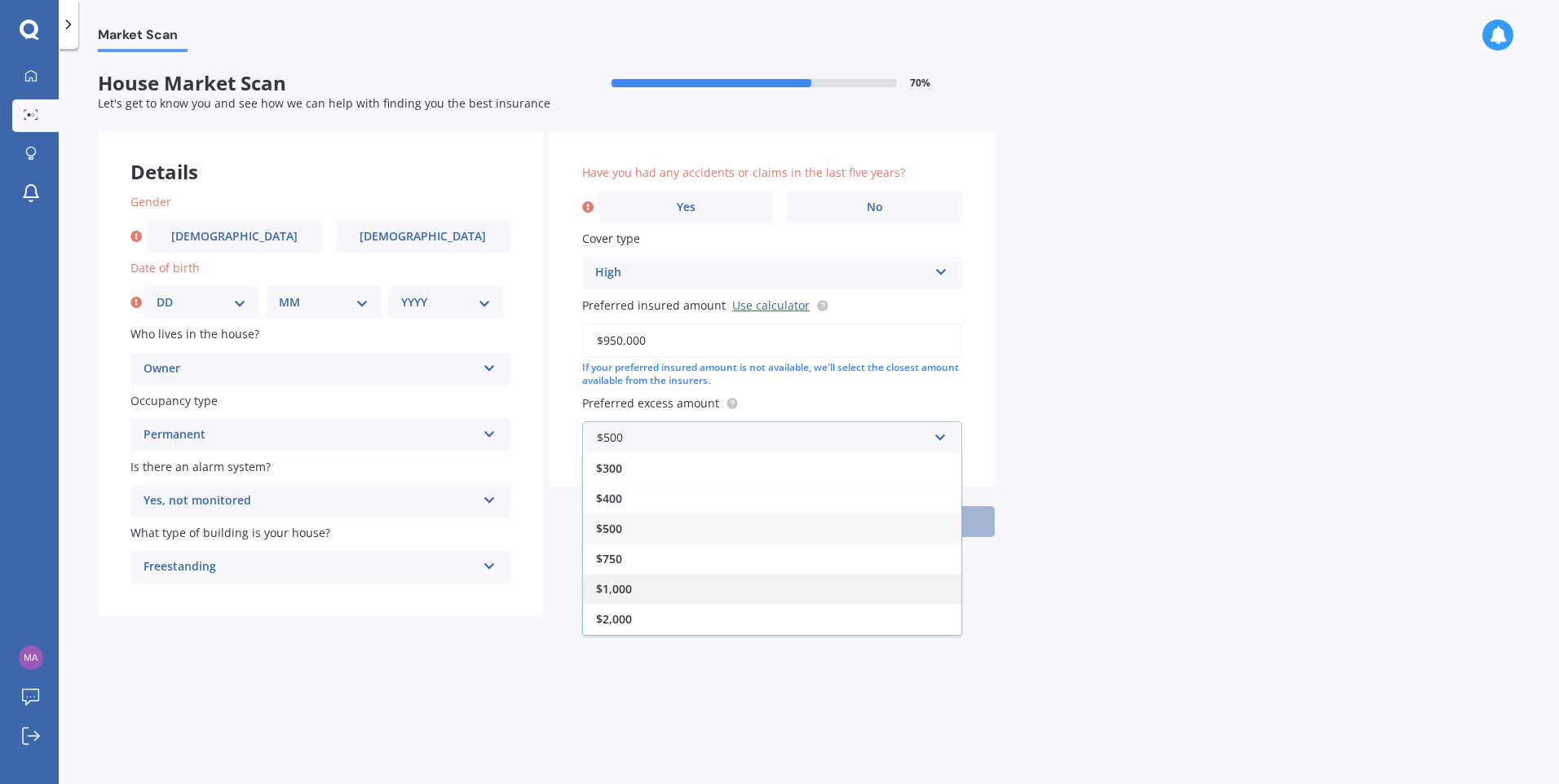
click at [642, 584] on div "$1,000" at bounding box center [773, 589] width 378 height 30
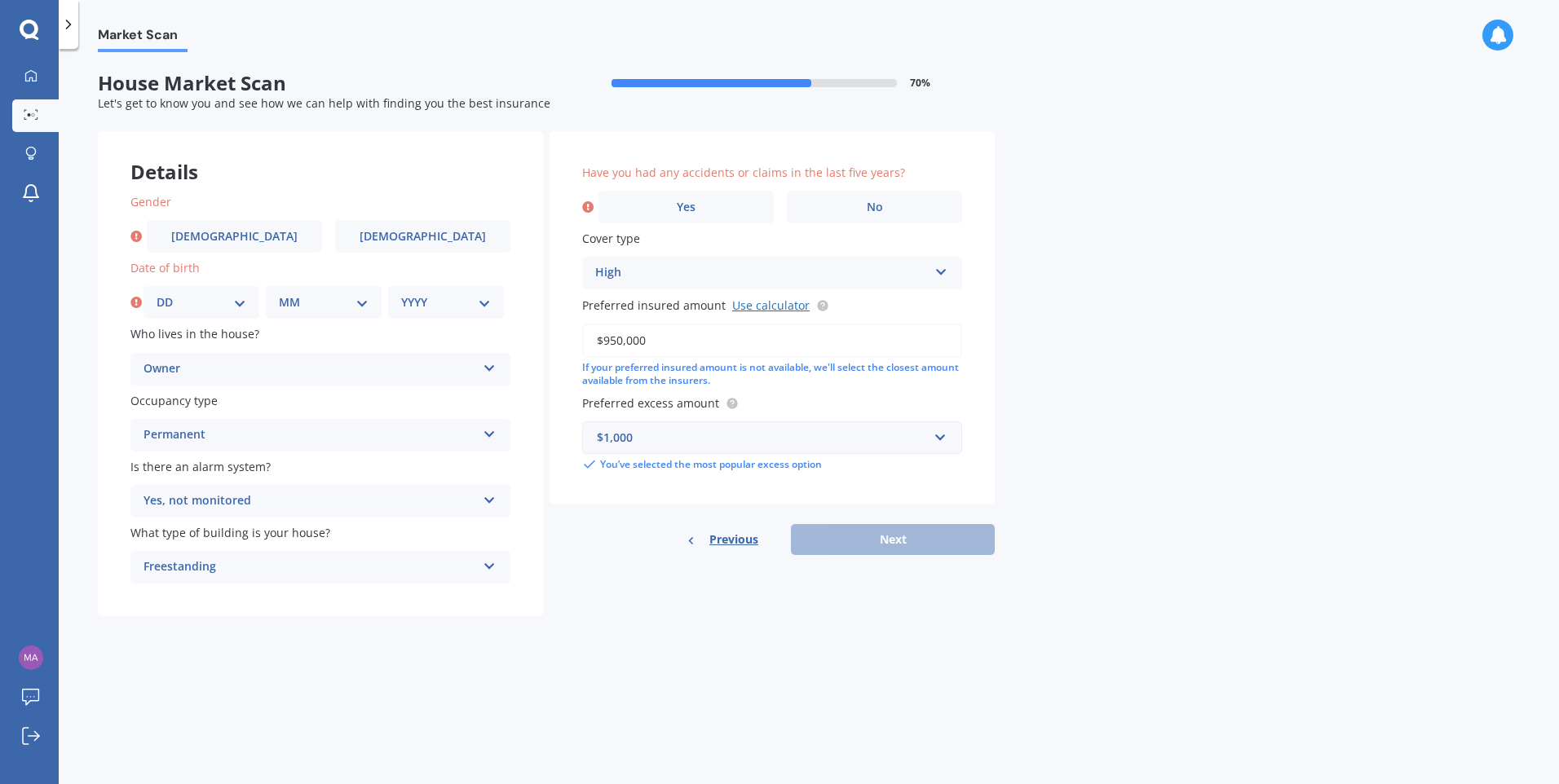
click at [760, 306] on link "Use calculator" at bounding box center [771, 306] width 77 height 16
drag, startPoint x: 705, startPoint y: 343, endPoint x: 558, endPoint y: 343, distance: 147.0
click at [558, 343] on div "Have you had any accidents or claims in the last five years? Yes No Cover type …" at bounding box center [773, 319] width 446 height 374
click at [898, 206] on label "No" at bounding box center [875, 207] width 175 height 33
click at [0, 0] on input "No" at bounding box center [0, 0] width 0 height 0
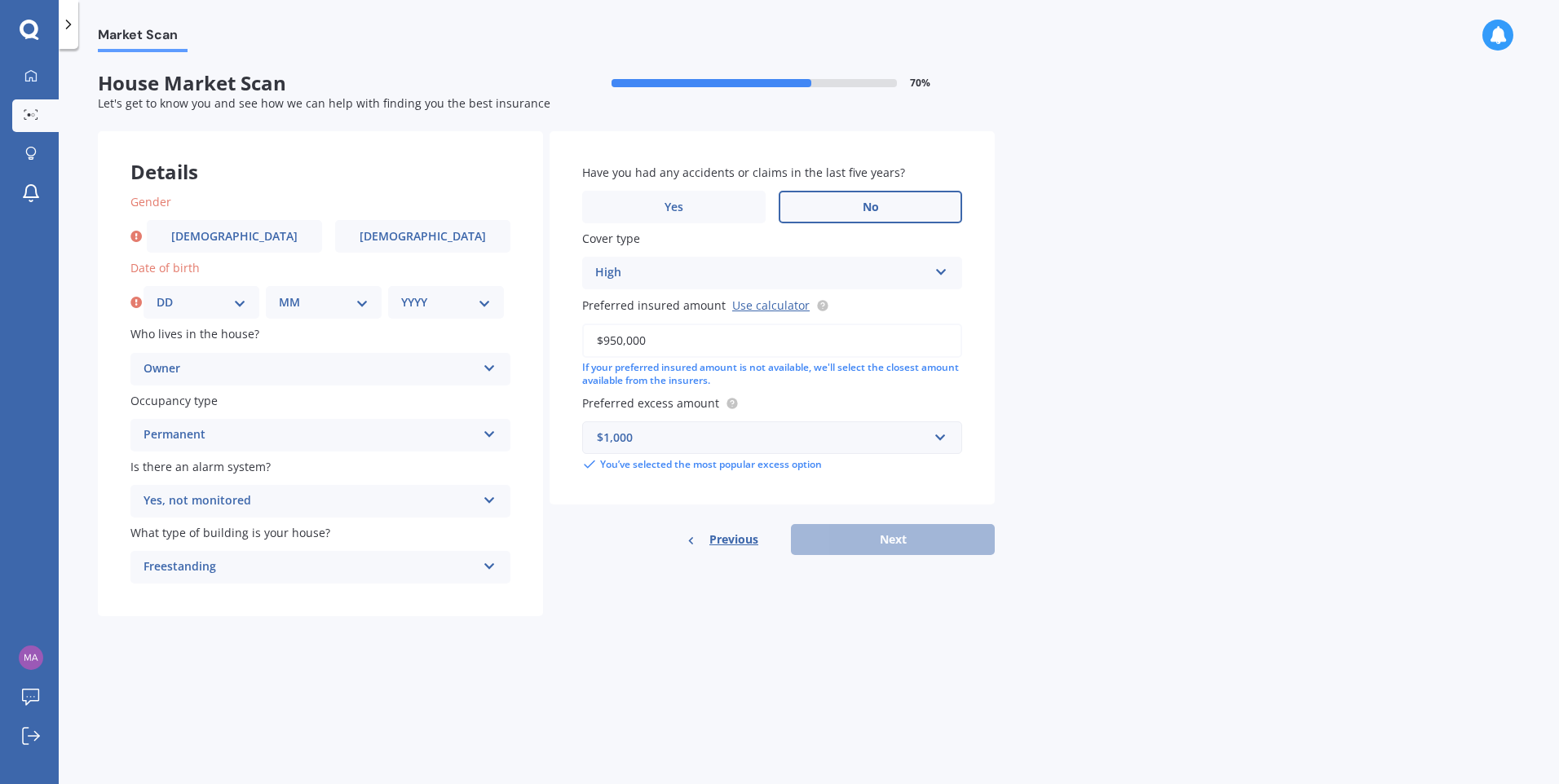
drag, startPoint x: 677, startPoint y: 342, endPoint x: 560, endPoint y: 324, distance: 118.4
click at [547, 338] on div "Details Gender [DEMOGRAPHIC_DATA] [DEMOGRAPHIC_DATA] Date of birth DD 01 02 03 …" at bounding box center [547, 374] width 897 height 486
type input "$900,000"
click at [1157, 395] on div "Market Scan House Market Scan 70 % Let's get to know you and see how we can hel…" at bounding box center [808, 420] width 1501 height 735
click at [243, 302] on select "DD 01 02 03 04 05 06 07 08 09 10 11 12 13 14 15 16 17 18 19 20 21 22 23 24 25 2…" at bounding box center [201, 302] width 90 height 18
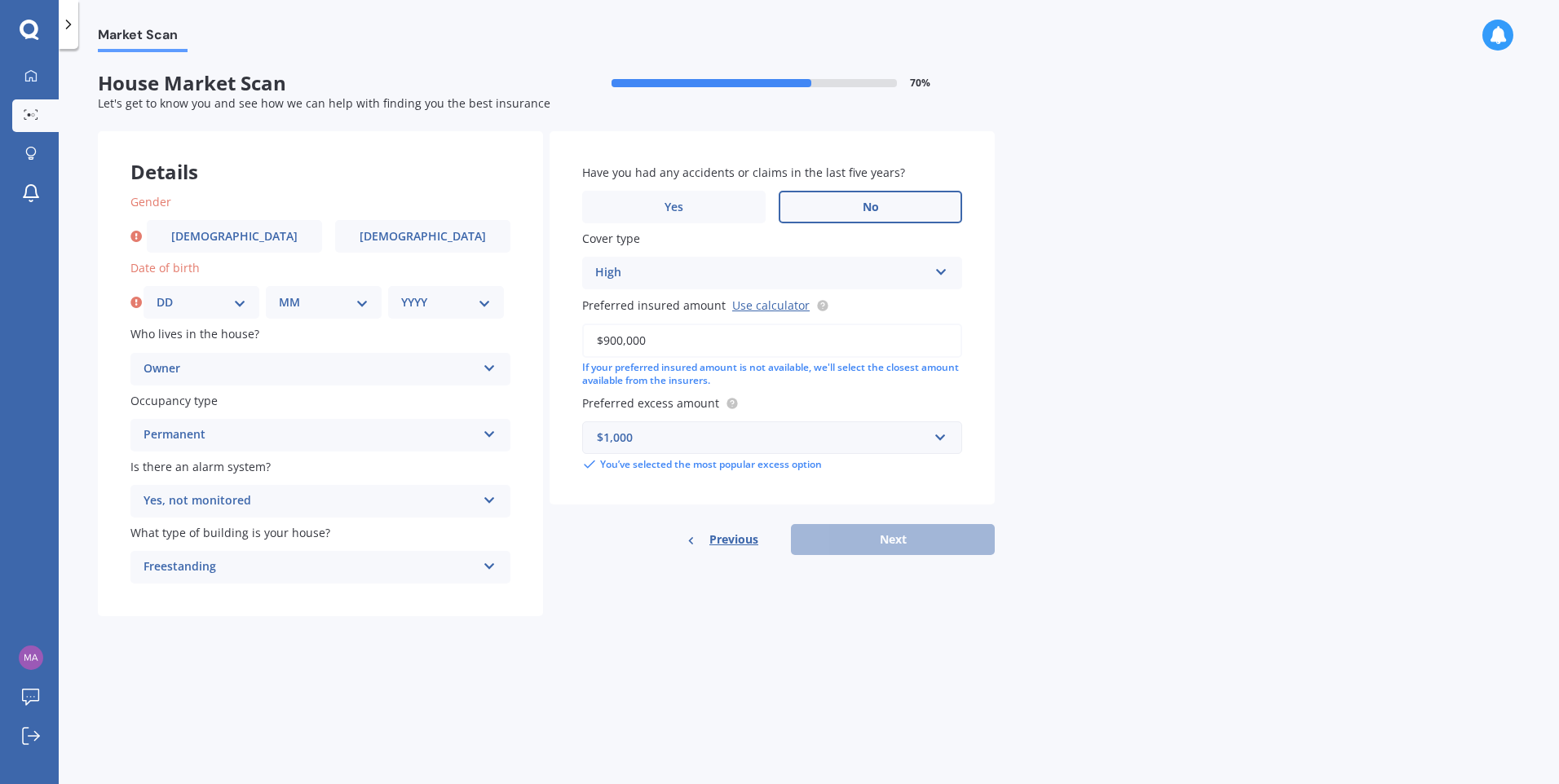
select select "21"
click at [156, 293] on select "DD 01 02 03 04 05 06 07 08 09 10 11 12 13 14 15 16 17 18 19 20 21 22 23 24 25 2…" at bounding box center [201, 302] width 90 height 18
drag, startPoint x: 364, startPoint y: 301, endPoint x: 356, endPoint y: 307, distance: 10.0
click at [364, 302] on select "MM 01 02 03 04 05 06 07 08 09 10 11 12" at bounding box center [324, 302] width 90 height 18
select select "09"
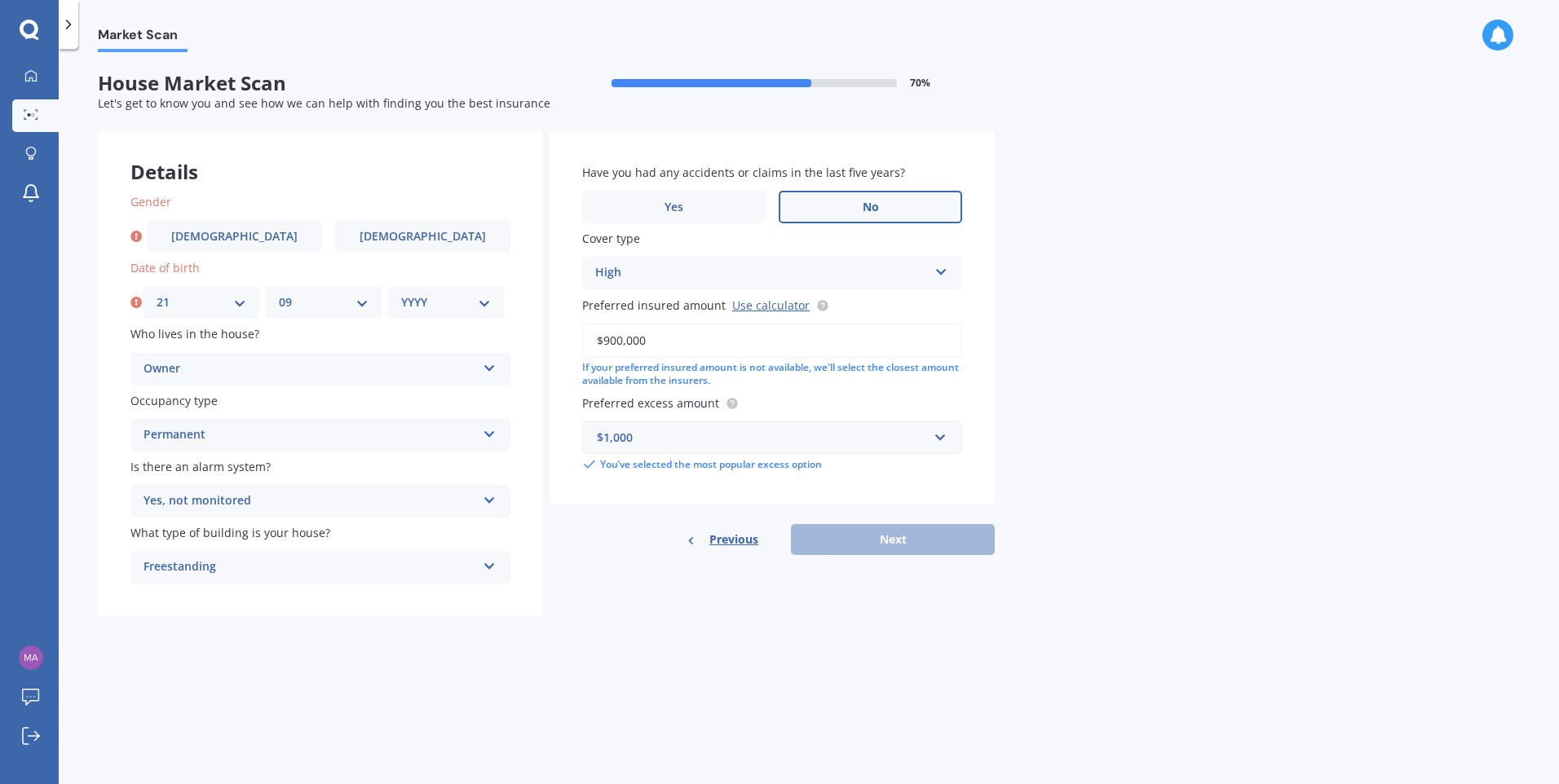
click at [279, 293] on select "MM 01 02 03 04 05 06 07 08 09 10 11 12" at bounding box center [324, 302] width 90 height 18
click at [483, 302] on select "YYYY 2009 2008 2007 2006 2005 2004 2003 2002 2001 2000 1999 1998 1997 1996 1995…" at bounding box center [446, 302] width 90 height 18
select select "1965"
click at [401, 293] on select "YYYY 2009 2008 2007 2006 2005 2004 2003 2002 2001 2000 1999 1998 1997 1996 1995…" at bounding box center [446, 302] width 90 height 18
click at [427, 244] on label "[DEMOGRAPHIC_DATA]" at bounding box center [422, 236] width 175 height 33
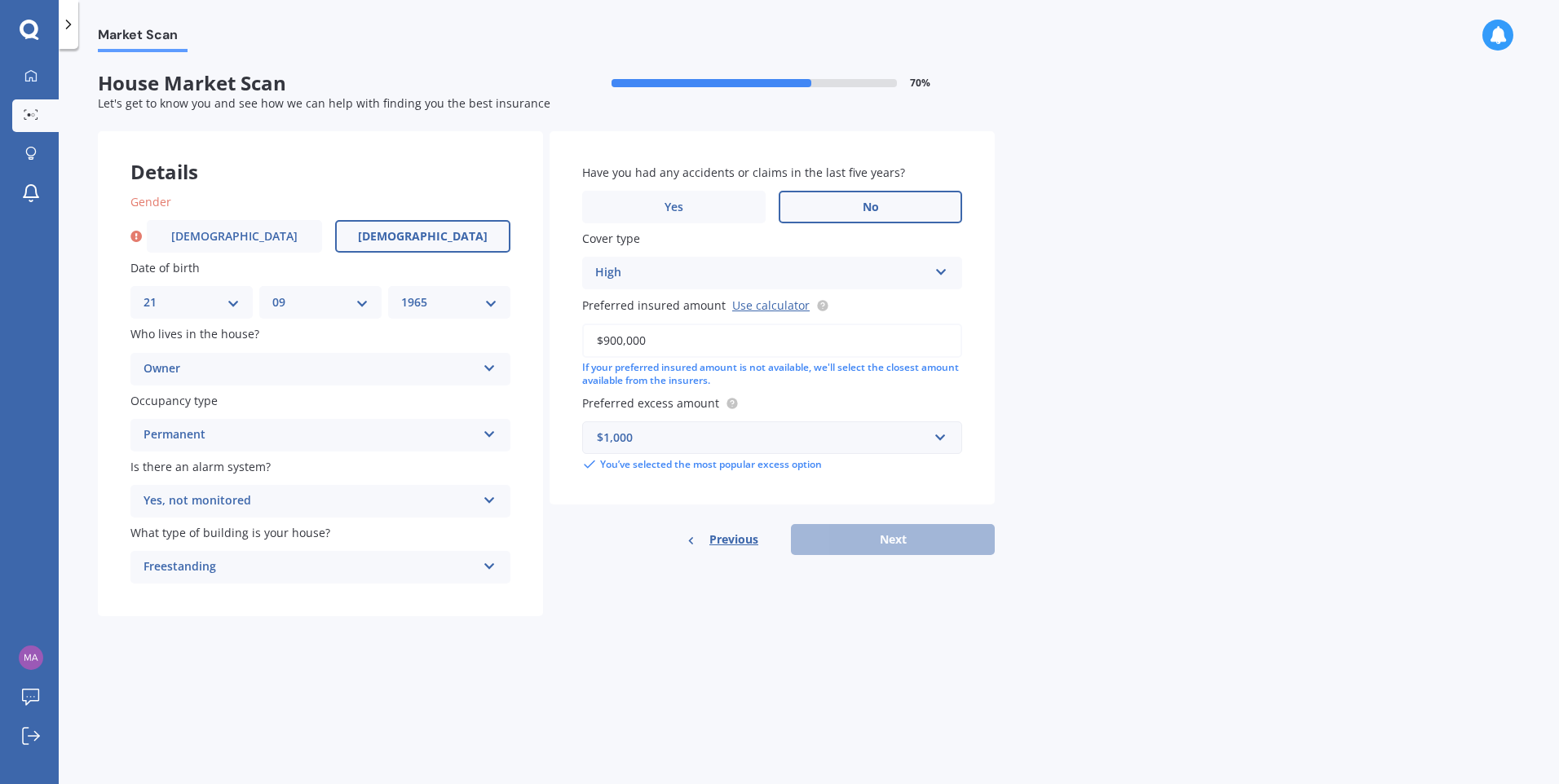
click at [0, 0] on input "[DEMOGRAPHIC_DATA]" at bounding box center [0, 0] width 0 height 0
click at [892, 547] on button "Next" at bounding box center [893, 539] width 204 height 31
select select "21"
select select "09"
select select "1965"
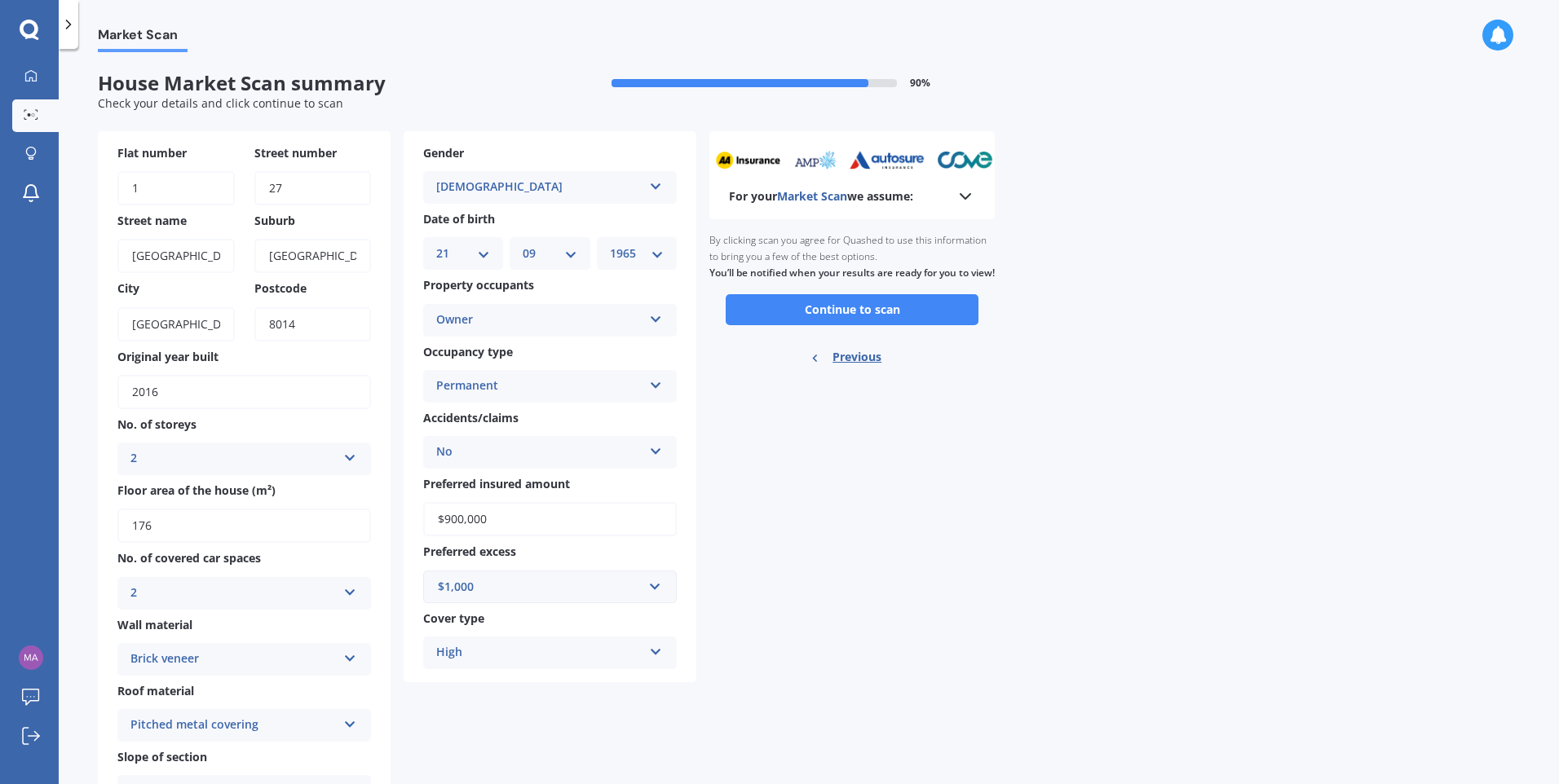
click at [1128, 487] on div "Market Scan House Market Scan summary 90 % Check your details and click continu…" at bounding box center [808, 420] width 1501 height 735
click at [866, 326] on button "Continue to scan" at bounding box center [852, 309] width 253 height 31
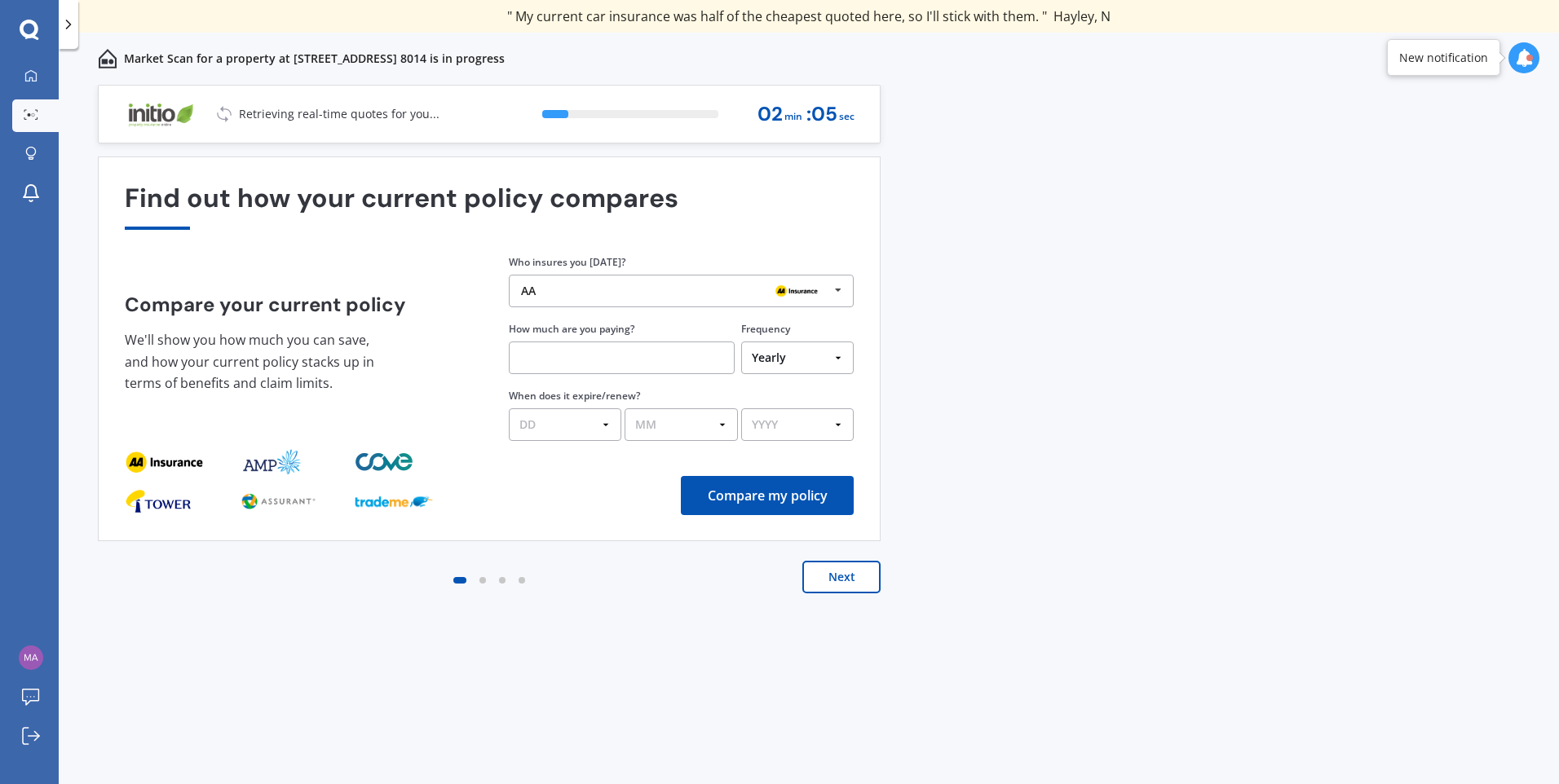
click at [638, 357] on input "text" at bounding box center [622, 357] width 226 height 33
type input "$3,540.00"
click at [605, 425] on select "DD 01 02 03 04 05 06 07 08 09 10 11 12 13 14 15 16 17 18 19 20 21 22 23 24 25 2…" at bounding box center [566, 425] width 113 height 33
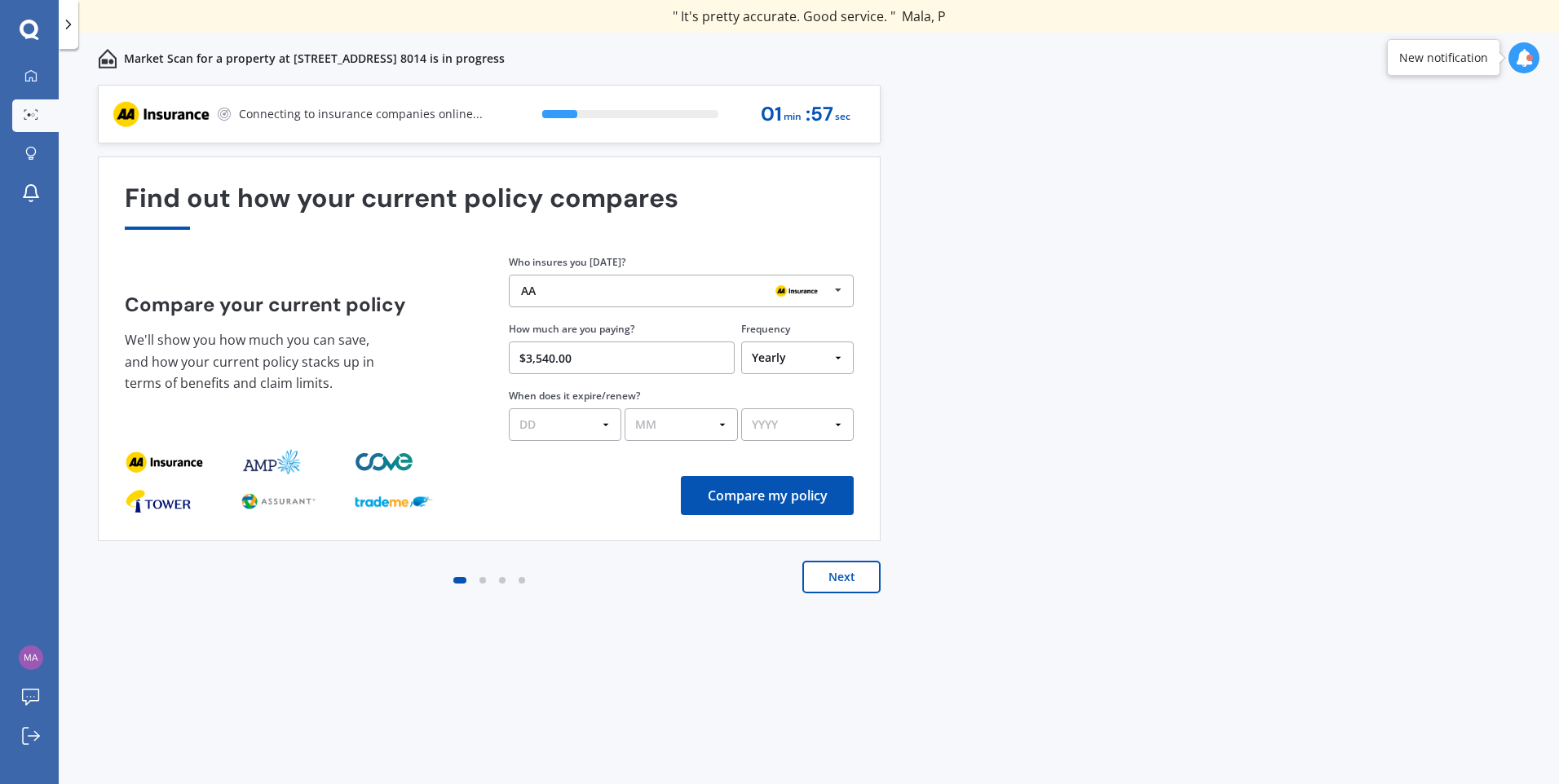
click at [605, 425] on select "DD 01 02 03 04 05 06 07 08 09 10 11 12 13 14 15 16 17 18 19 20 21 22 23 24 25 2…" at bounding box center [566, 425] width 113 height 33
click at [838, 293] on icon at bounding box center [838, 290] width 25 height 30
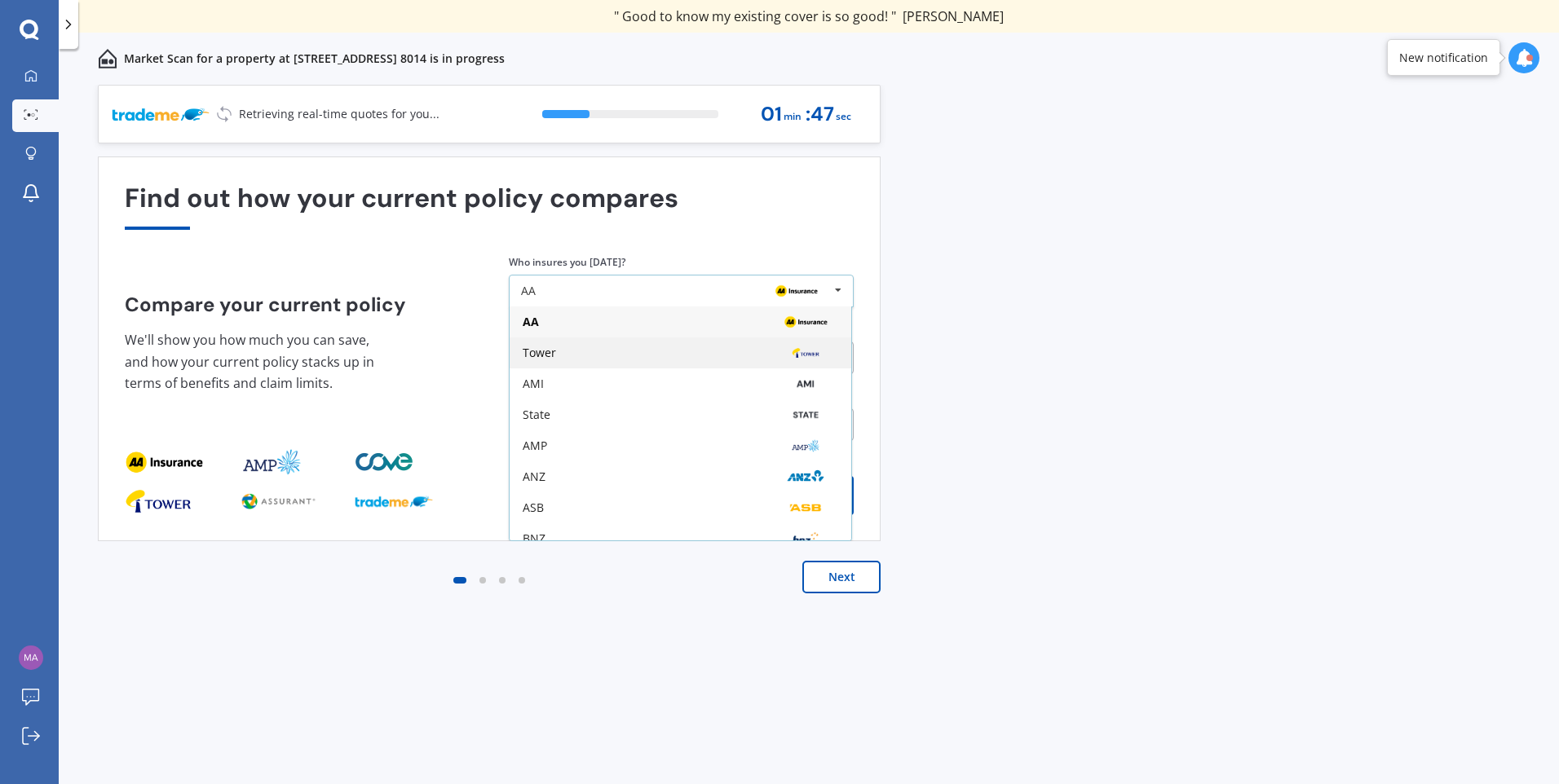
click at [571, 362] on div "Tower" at bounding box center [680, 352] width 342 height 31
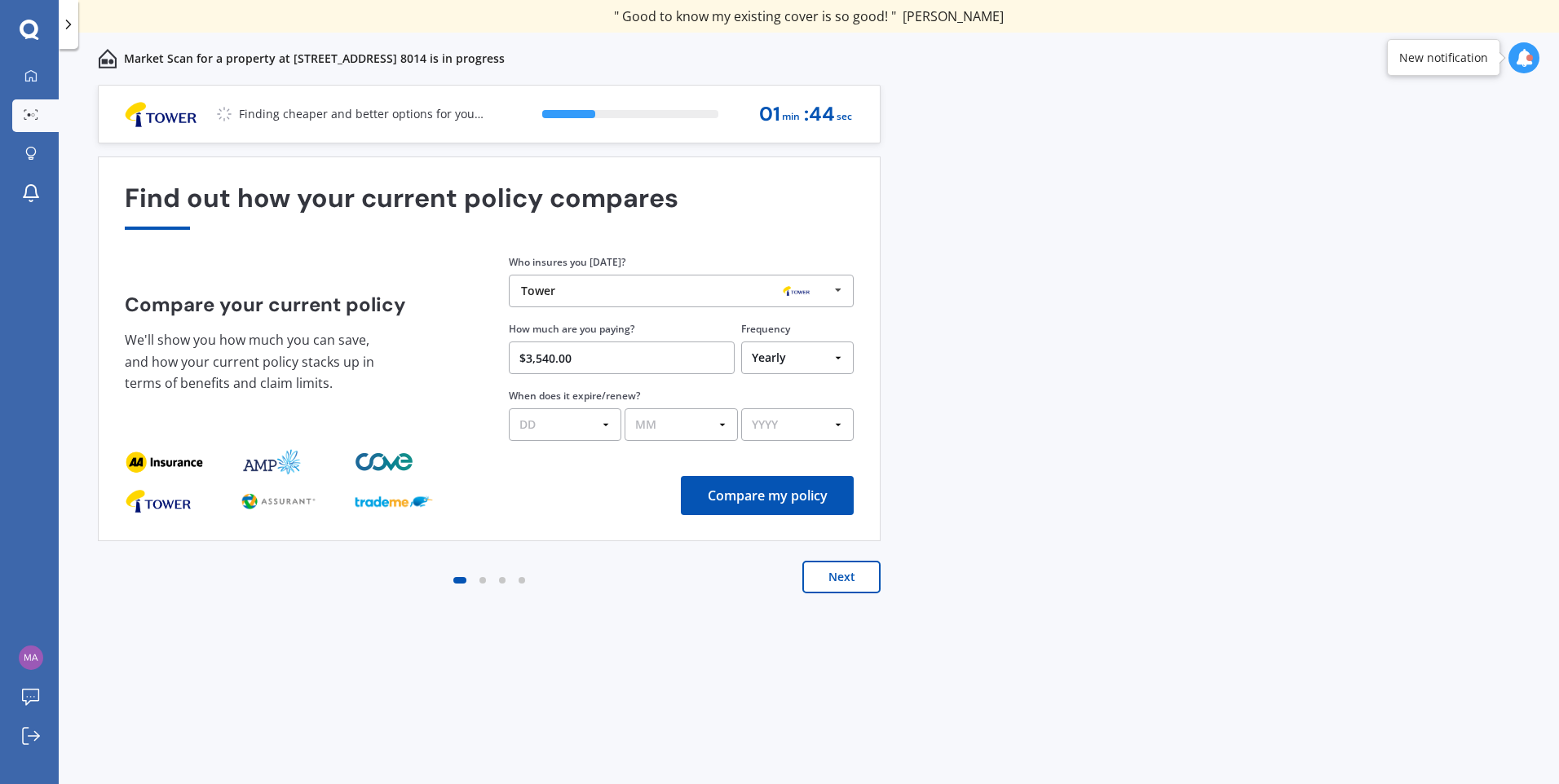
click at [772, 498] on button "Compare my policy" at bounding box center [768, 496] width 173 height 40
click at [604, 427] on select "DD 01 02 03 04 05 06 07 08 09 10 11 12 13 14 15 16 17 18 19 20 21 22 23 24 25 2…" at bounding box center [566, 425] width 113 height 33
click at [582, 513] on div "Compare my policy" at bounding box center [489, 496] width 729 height 40
click at [608, 429] on select "DD 01 02 03 04 05 06 07 08 09 10 11 12 13 14 15 16 17 18 19 20 21 22 23 24 25 2…" at bounding box center [566, 425] width 113 height 33
click at [990, 333] on div "Previous 60,000+ Kiwis have signed up to shop and save on insurance with us " H…" at bounding box center [808, 452] width 1501 height 735
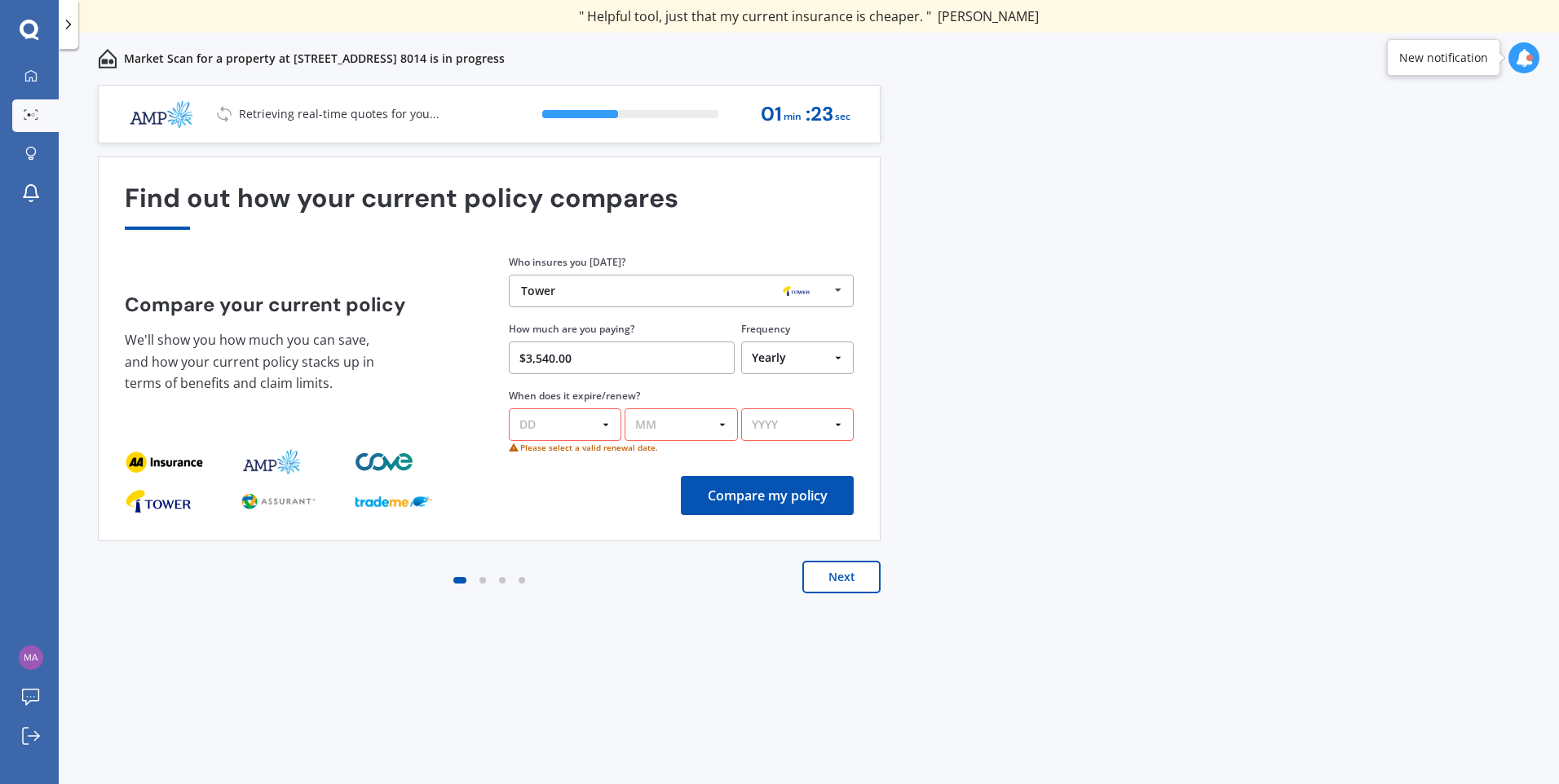
click at [558, 424] on select "DD 01 02 03 04 05 06 07 08 09 10 11 12 13 14 15 16 17 18 19 20 21 22 23 24 25 2…" at bounding box center [566, 425] width 113 height 33
click at [718, 428] on select "MM 01 02 03 04 05 06 07 08 09 10 11 12" at bounding box center [681, 425] width 113 height 33
click at [720, 427] on select "MM 01 02 03 04 05 06 07 08 09 10 11 12" at bounding box center [681, 425] width 113 height 33
click at [552, 432] on select "DD 01 02 03 04 05 06 07 08 09 10 11 12 13 14 15 16 17 18 19 20 21 22 23 24 25 2…" at bounding box center [566, 425] width 113 height 33
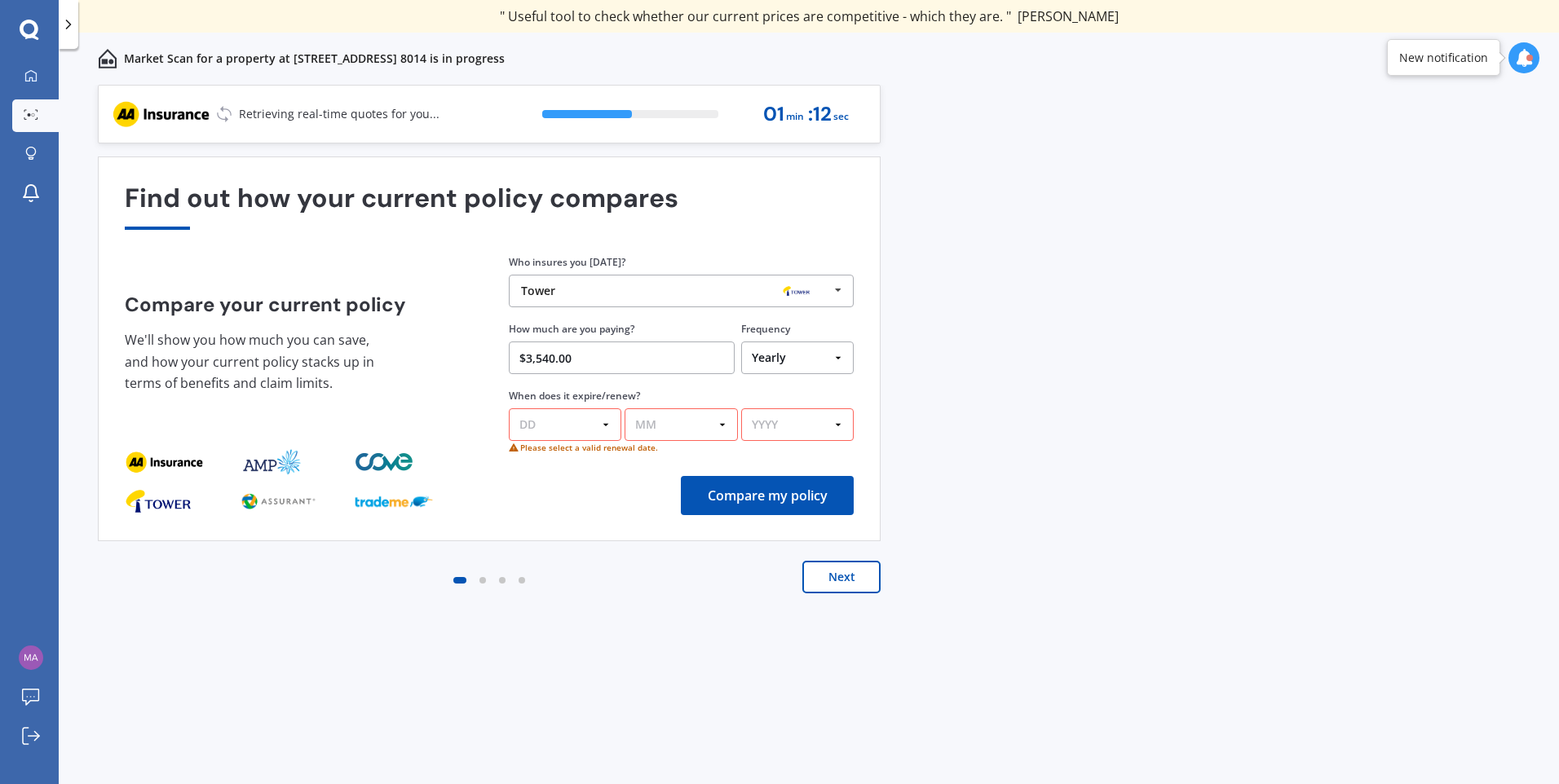
select select "01"
click at [719, 429] on select "MM 01 02 03 04 05 06 07 08 09 10 11 12" at bounding box center [681, 425] width 113 height 33
select select "09"
click at [625, 409] on select "MM 01 02 03 04 05 06 07 08 09 10 11 12" at bounding box center [681, 425] width 113 height 33
click at [842, 423] on select "YYYY 2026 2025 2024" at bounding box center [798, 425] width 113 height 33
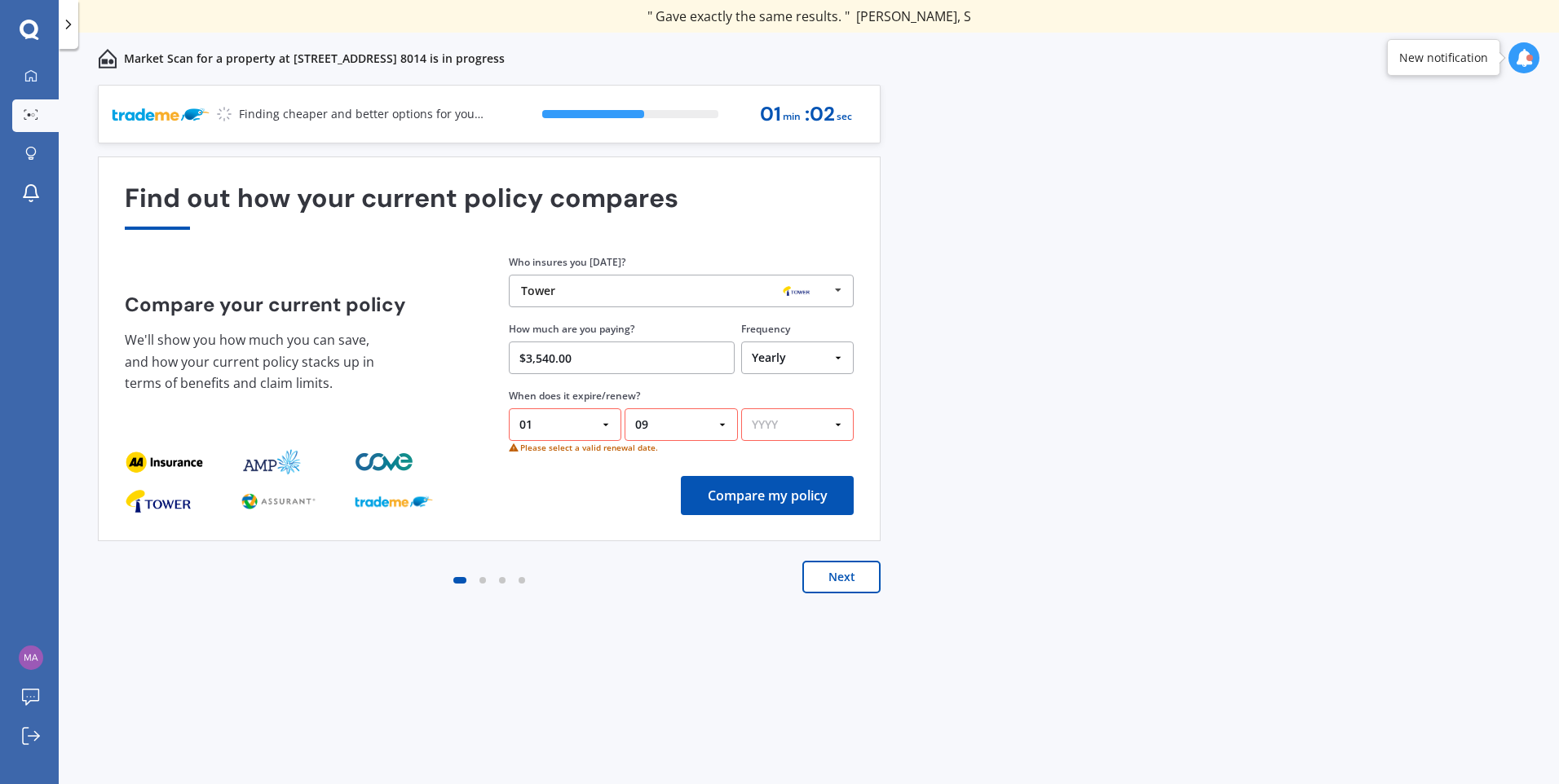
select select "2025"
click at [742, 409] on select "YYYY 2026 2025 2024" at bounding box center [798, 425] width 113 height 33
click at [814, 496] on button "Compare my policy" at bounding box center [768, 496] width 173 height 40
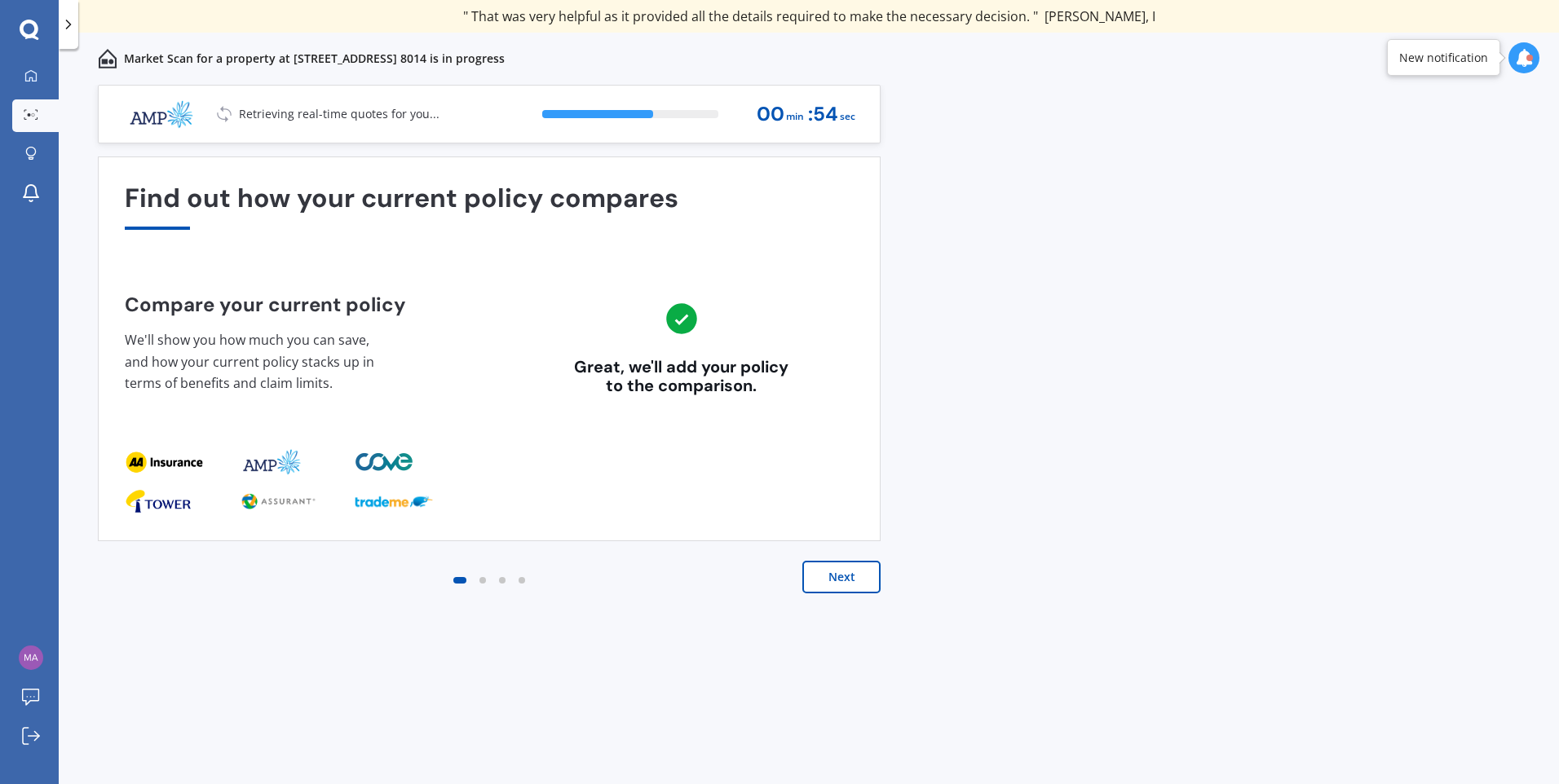
click at [849, 582] on button "Next" at bounding box center [841, 577] width 78 height 33
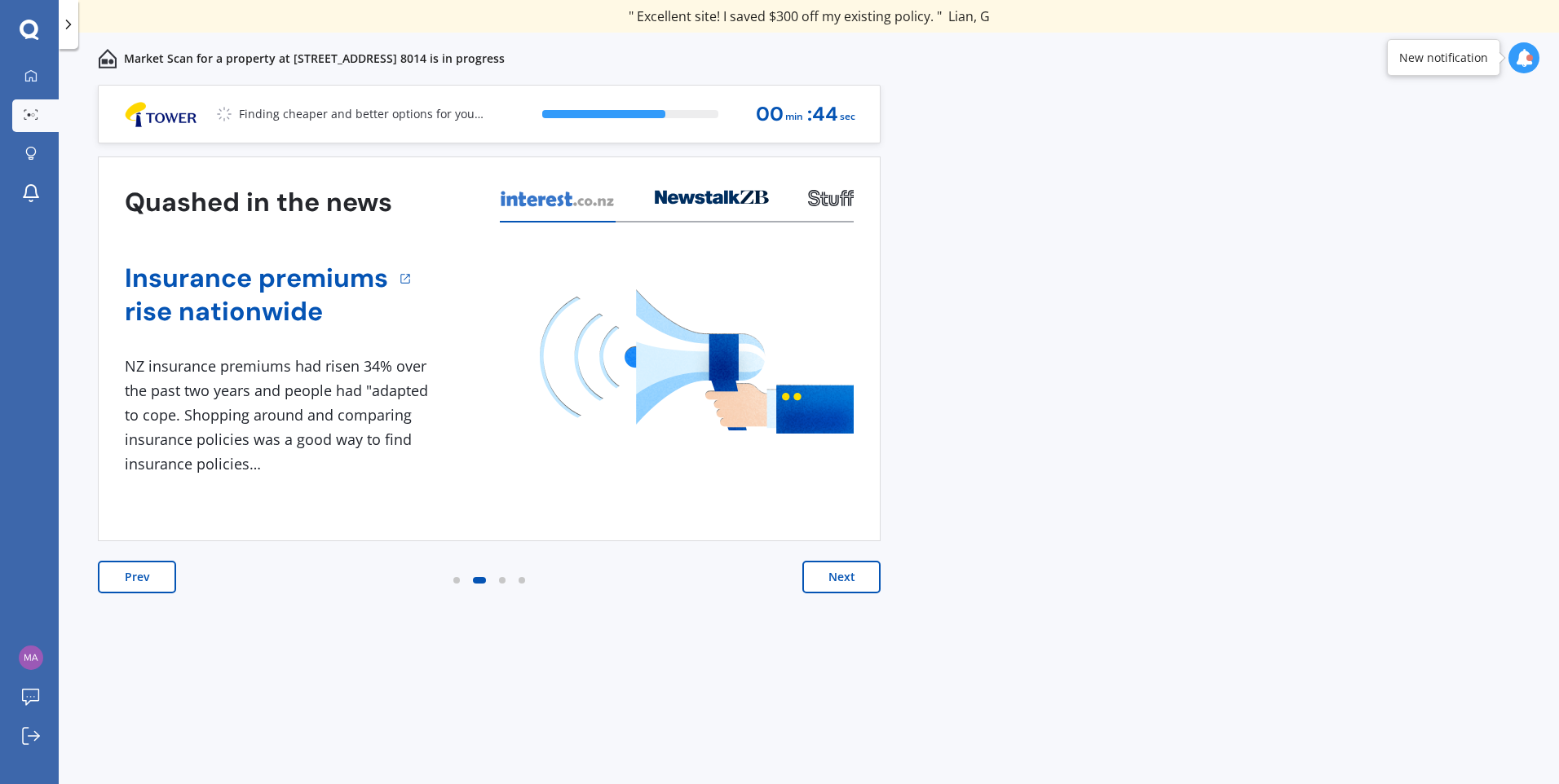
click at [857, 584] on button "Next" at bounding box center [841, 577] width 78 height 33
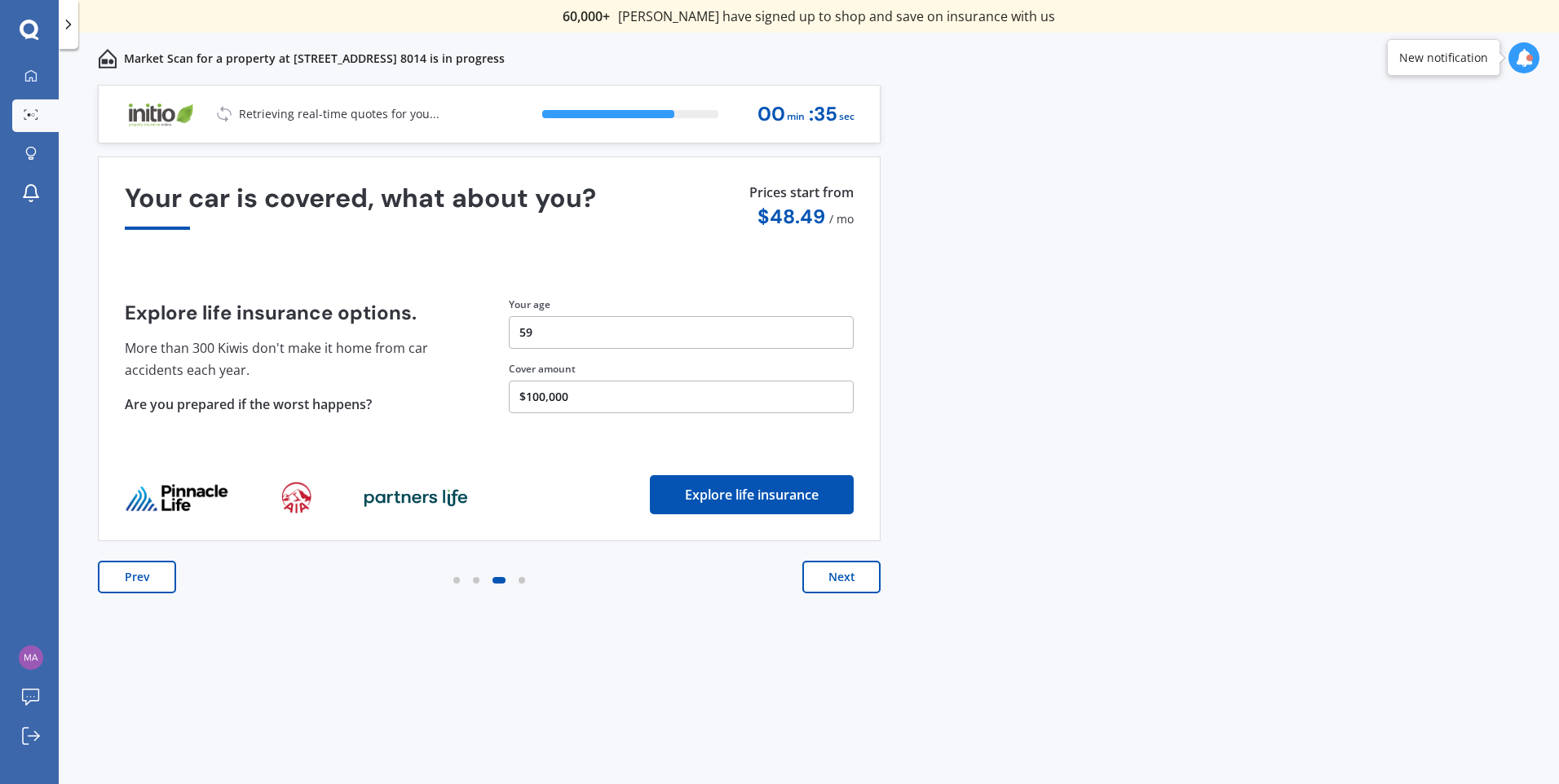
click at [857, 584] on button "Next" at bounding box center [841, 577] width 78 height 33
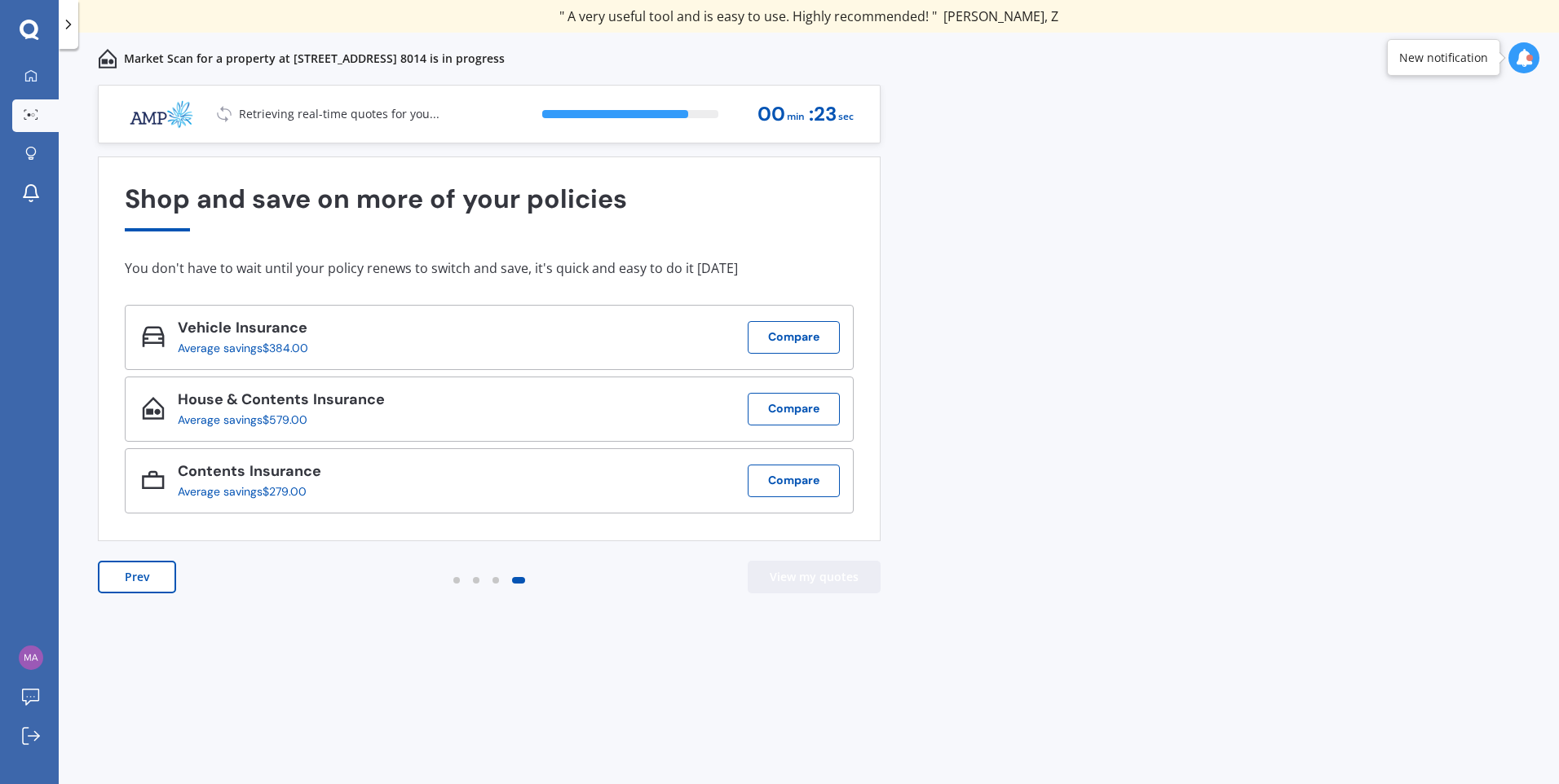
click at [811, 582] on button "View my quotes" at bounding box center [814, 577] width 133 height 33
click at [787, 412] on button "Compare" at bounding box center [793, 409] width 92 height 33
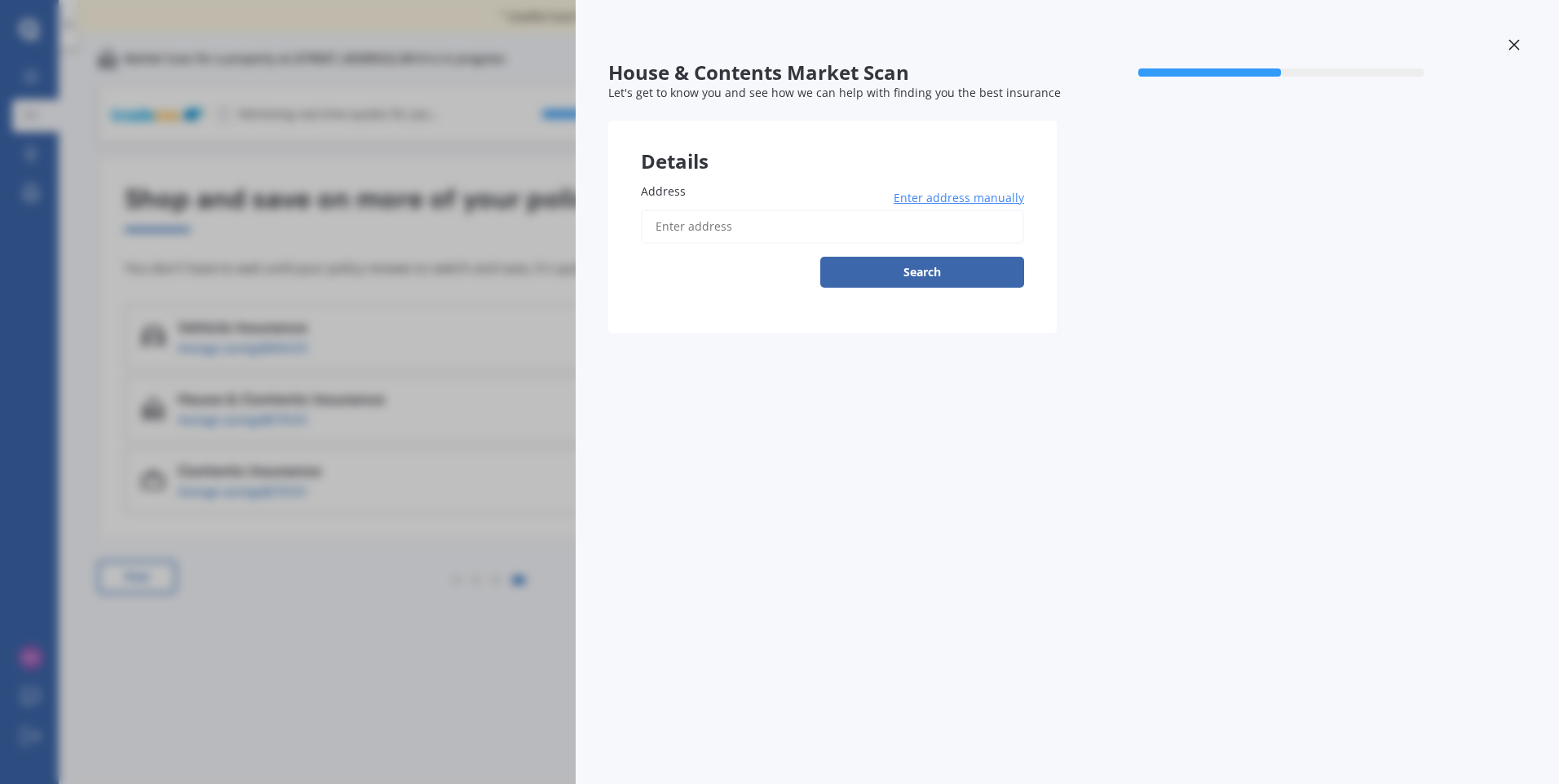
click at [340, 649] on div "House & Contents Market Scan 50 % Let's get to know you and see how we can help…" at bounding box center [780, 392] width 1559 height 784
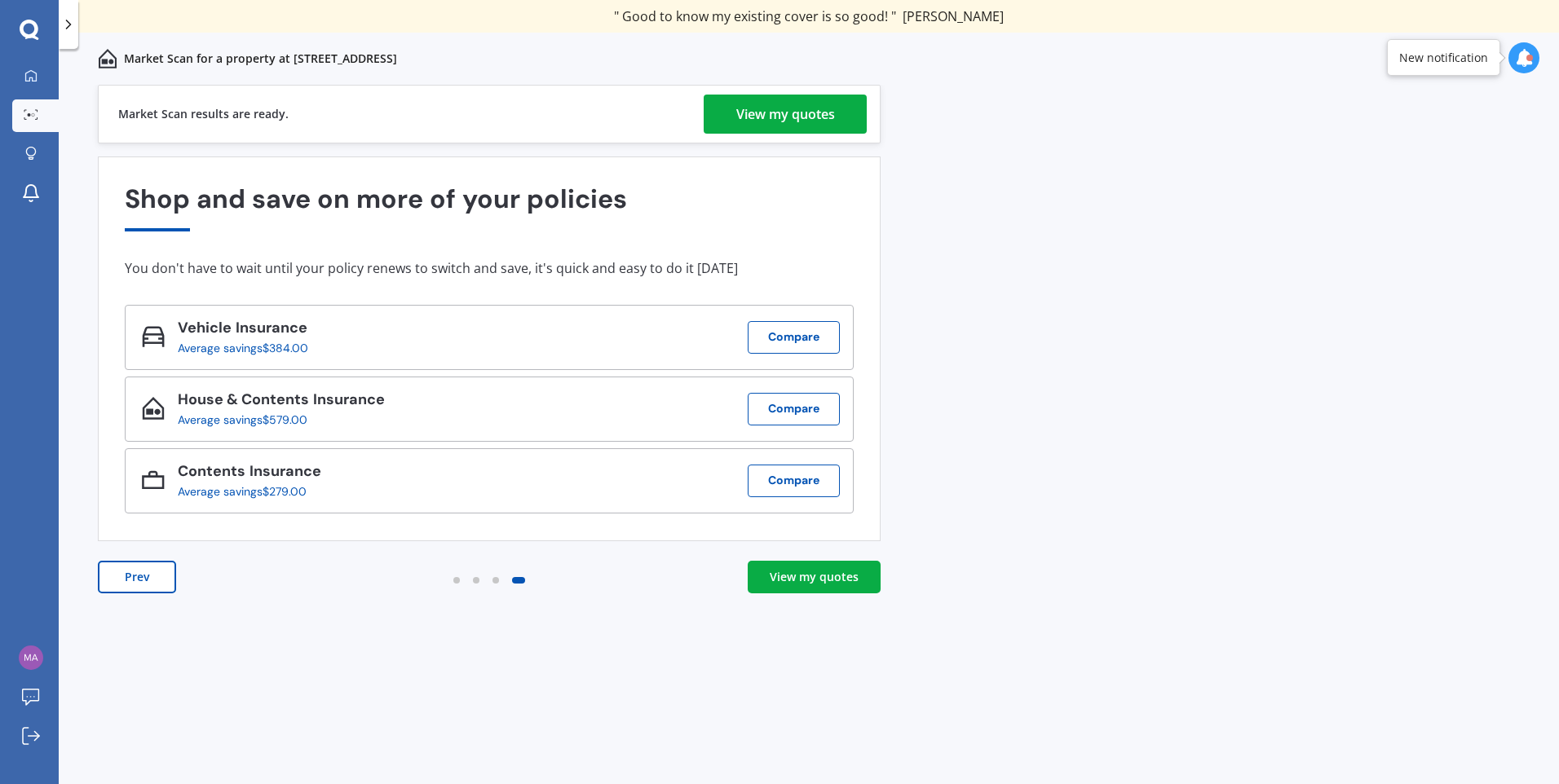
click at [785, 112] on div "View my quotes" at bounding box center [786, 115] width 99 height 40
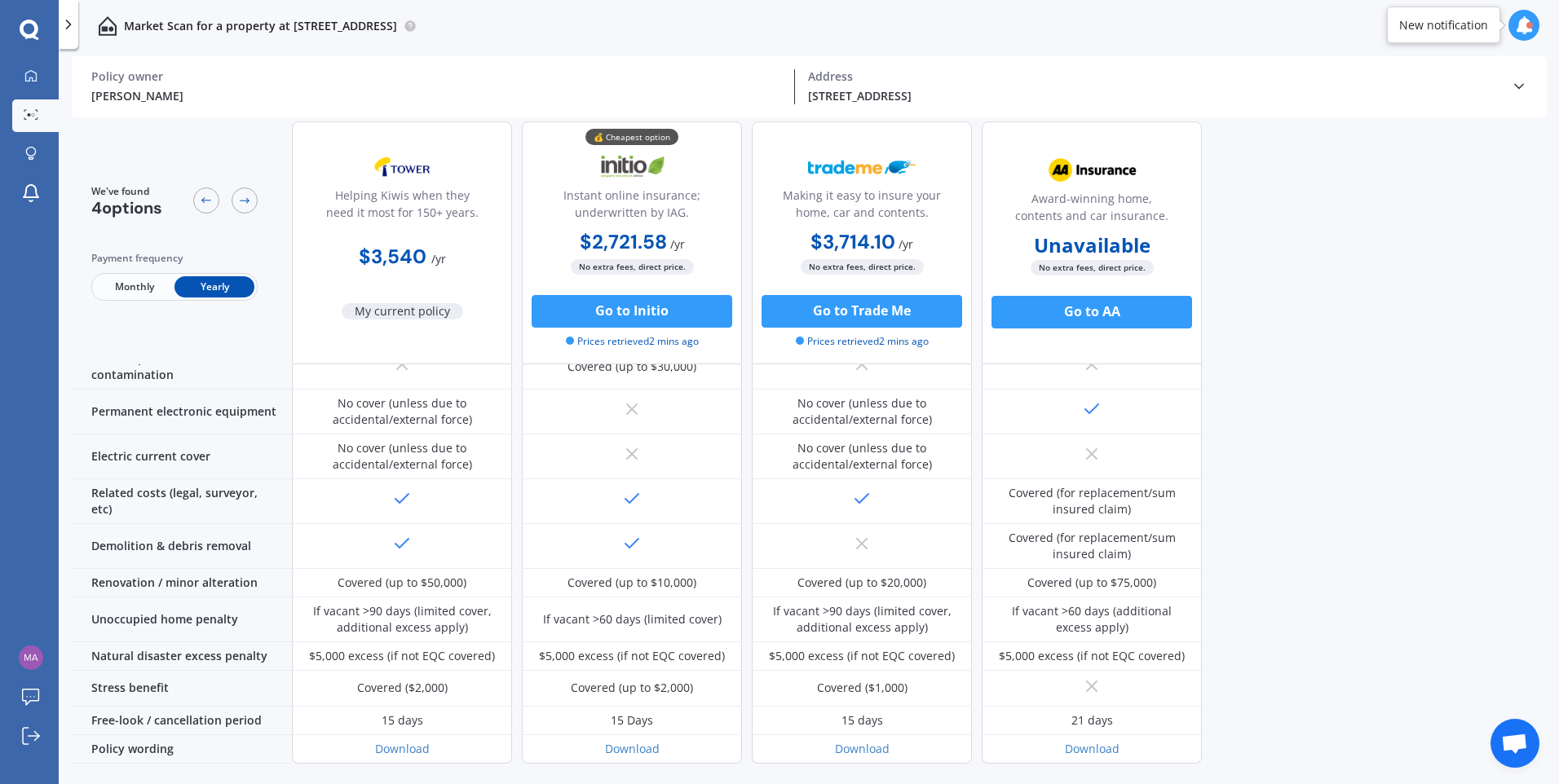
scroll to position [575, 0]
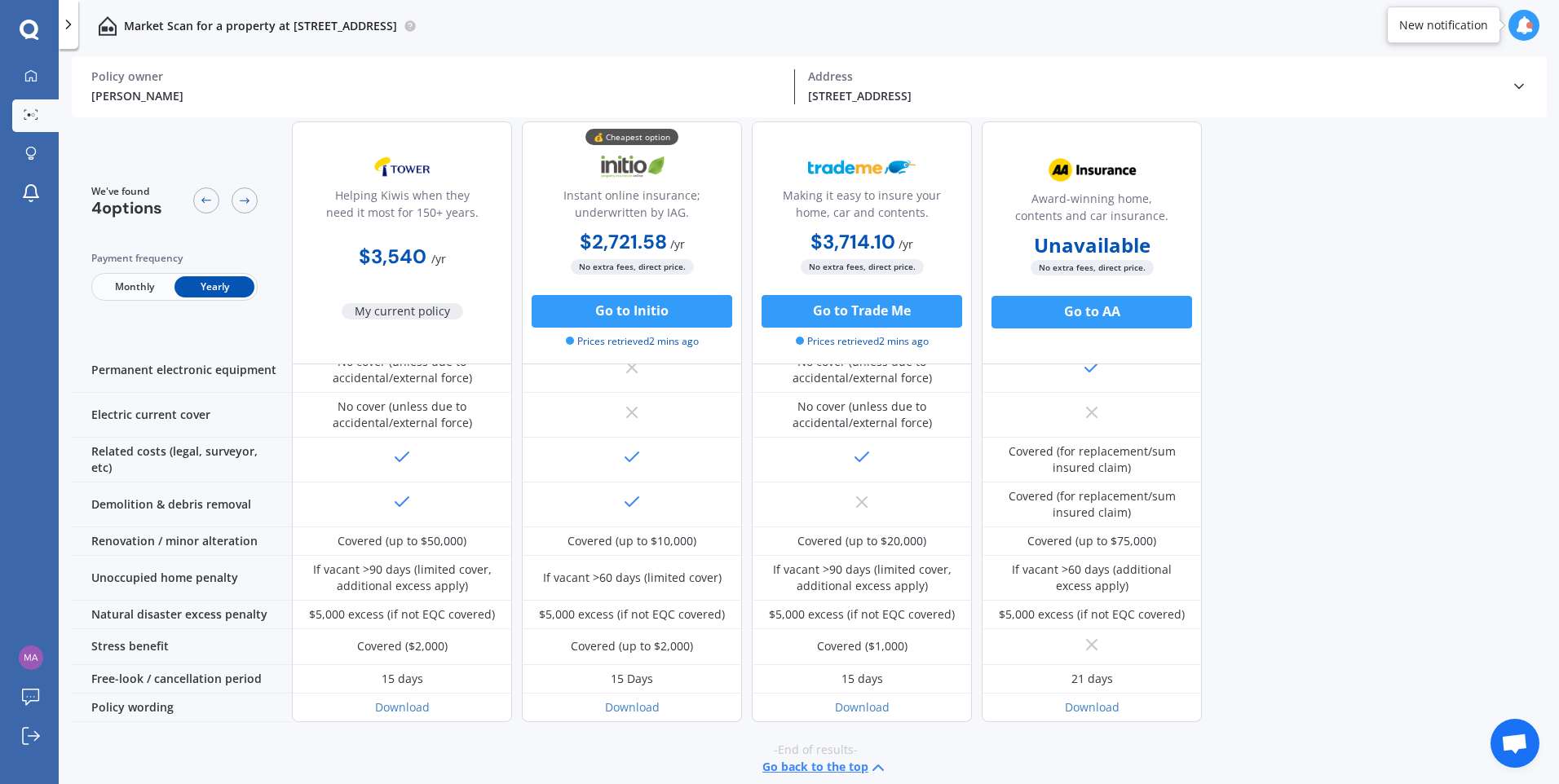
drag, startPoint x: 1414, startPoint y: 441, endPoint x: 1504, endPoint y: 464, distance: 92.9
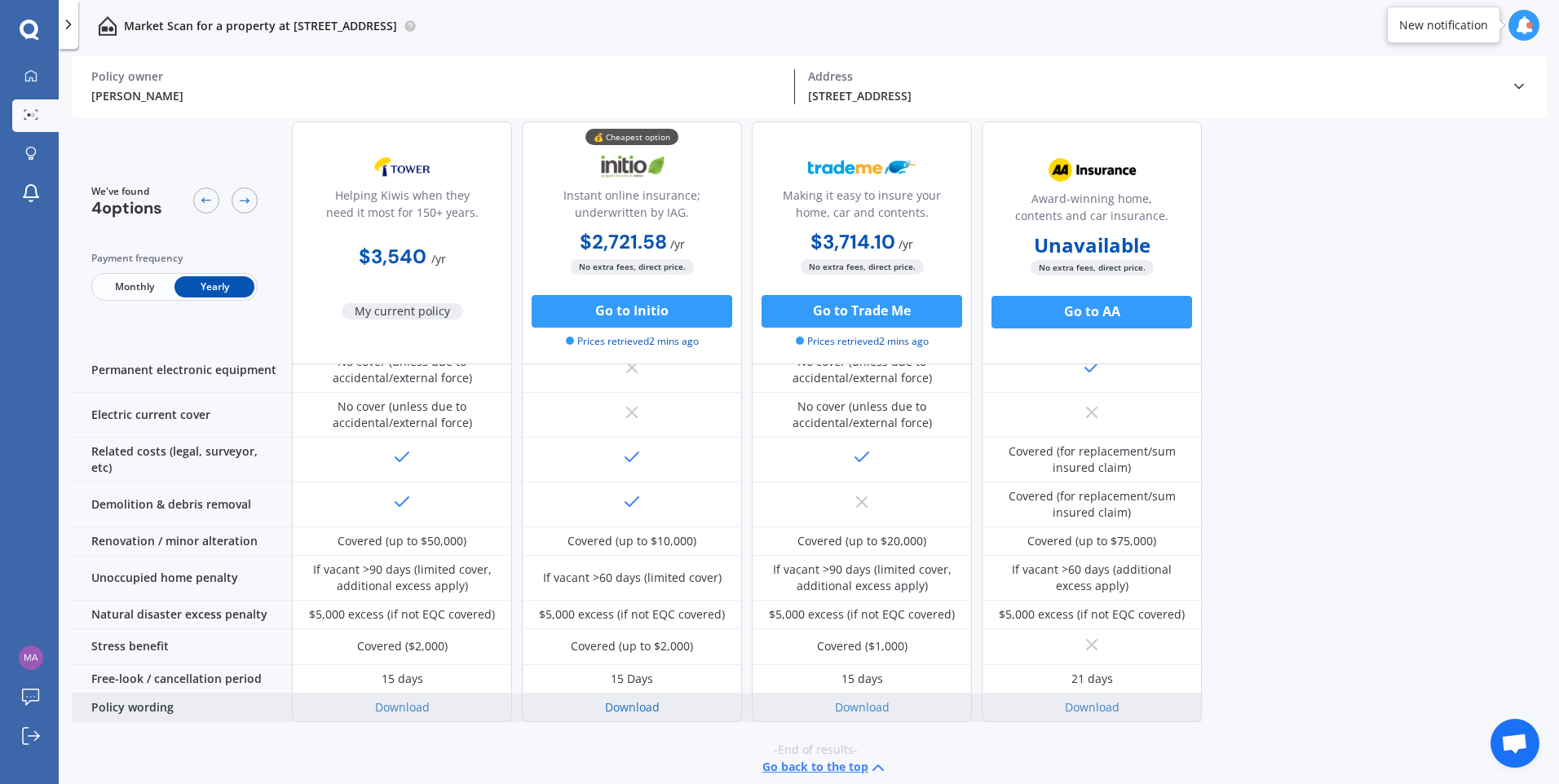
click at [625, 700] on link "Download" at bounding box center [632, 708] width 54 height 16
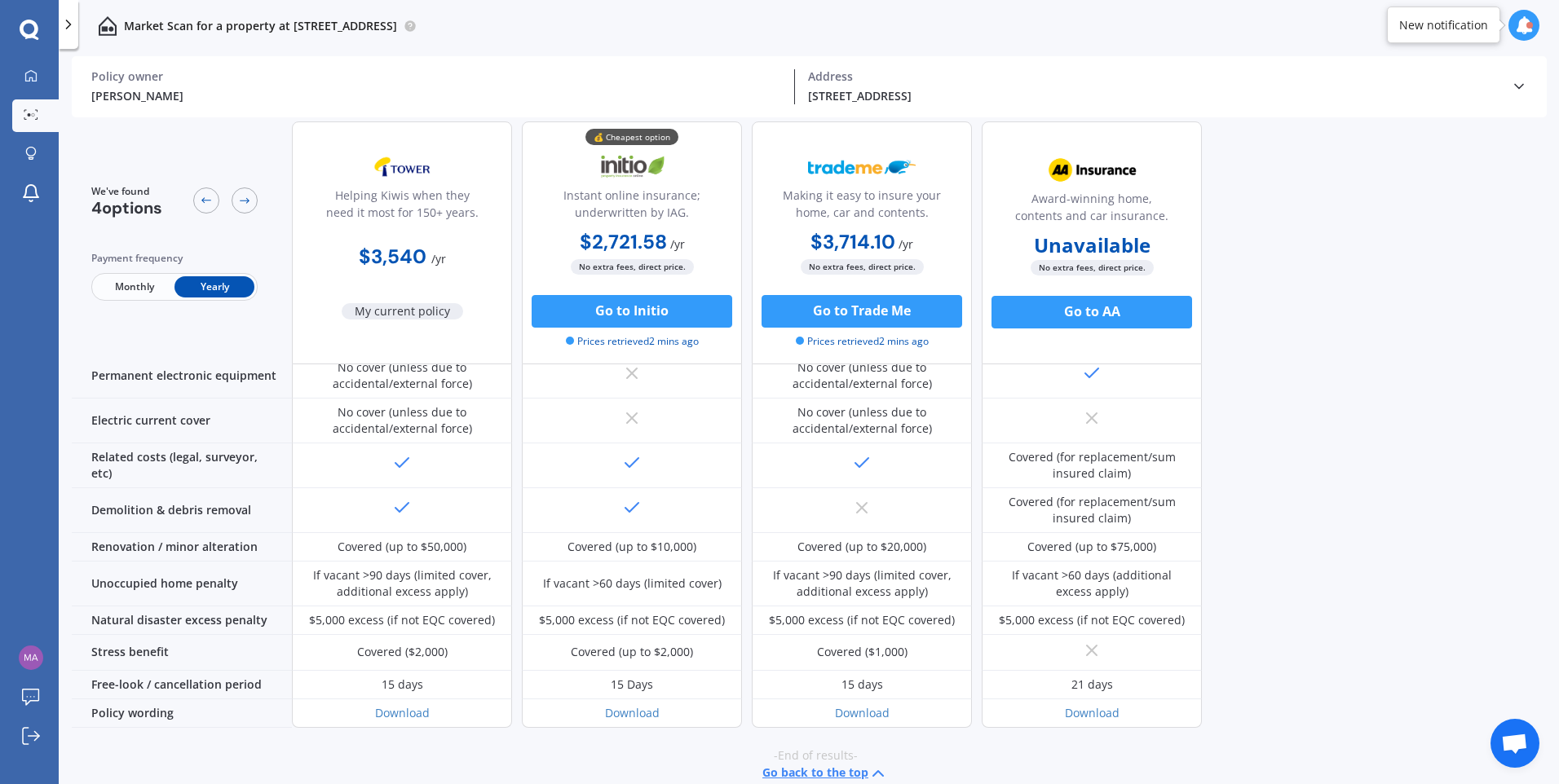
scroll to position [564, 0]
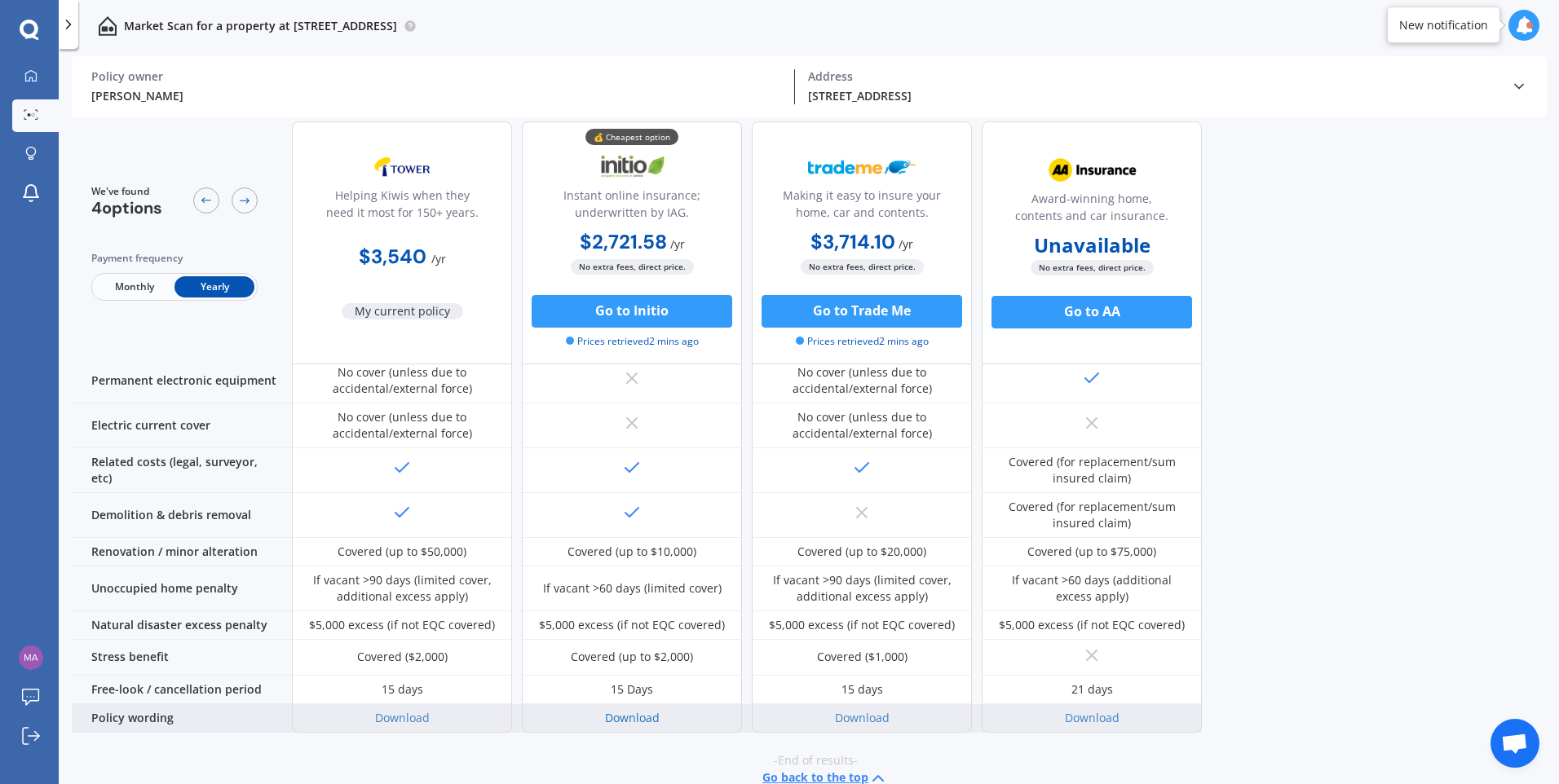
click at [640, 710] on link "Download" at bounding box center [632, 718] width 54 height 16
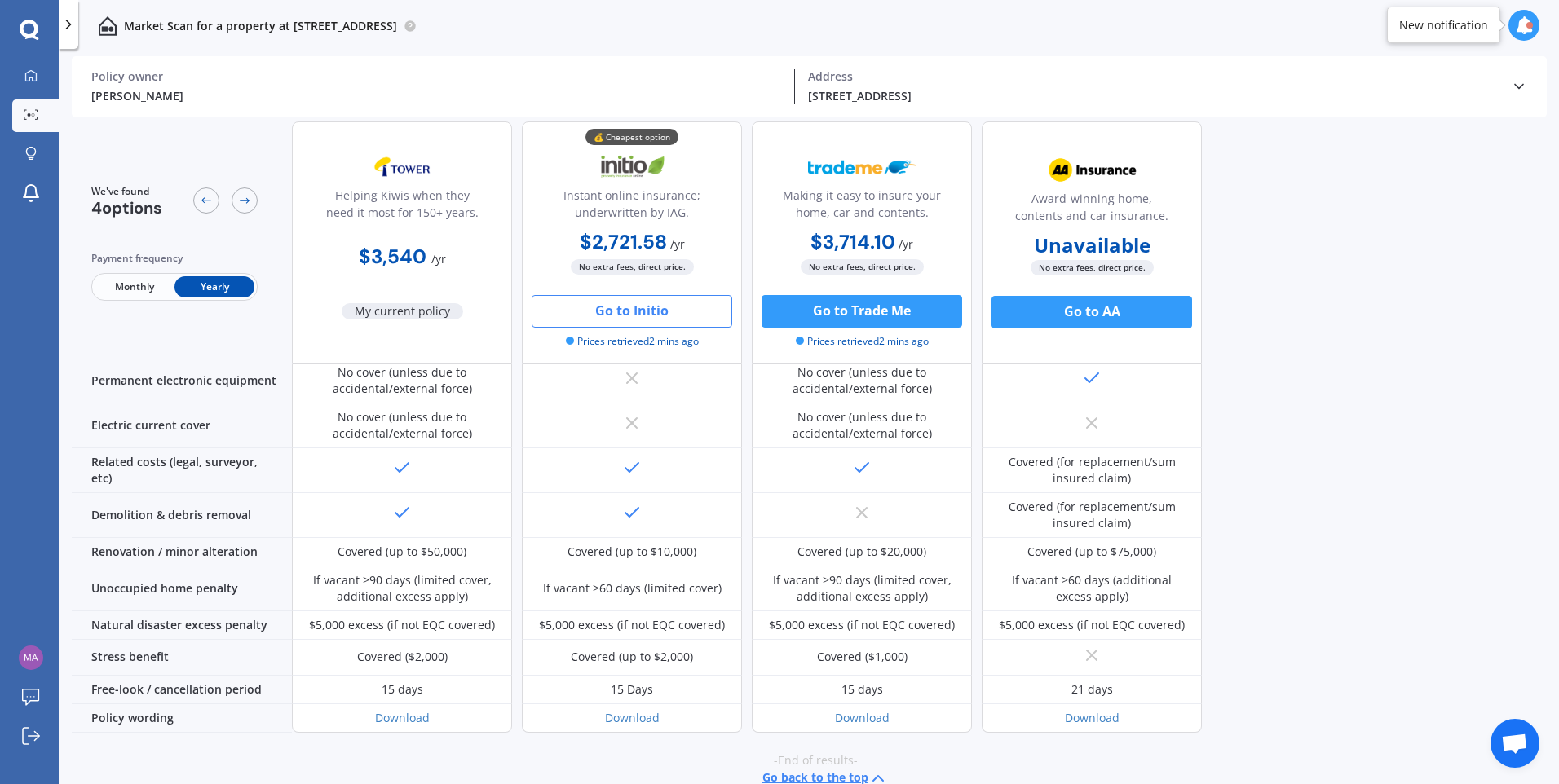
click at [618, 315] on button "Go to Initio" at bounding box center [632, 311] width 201 height 33
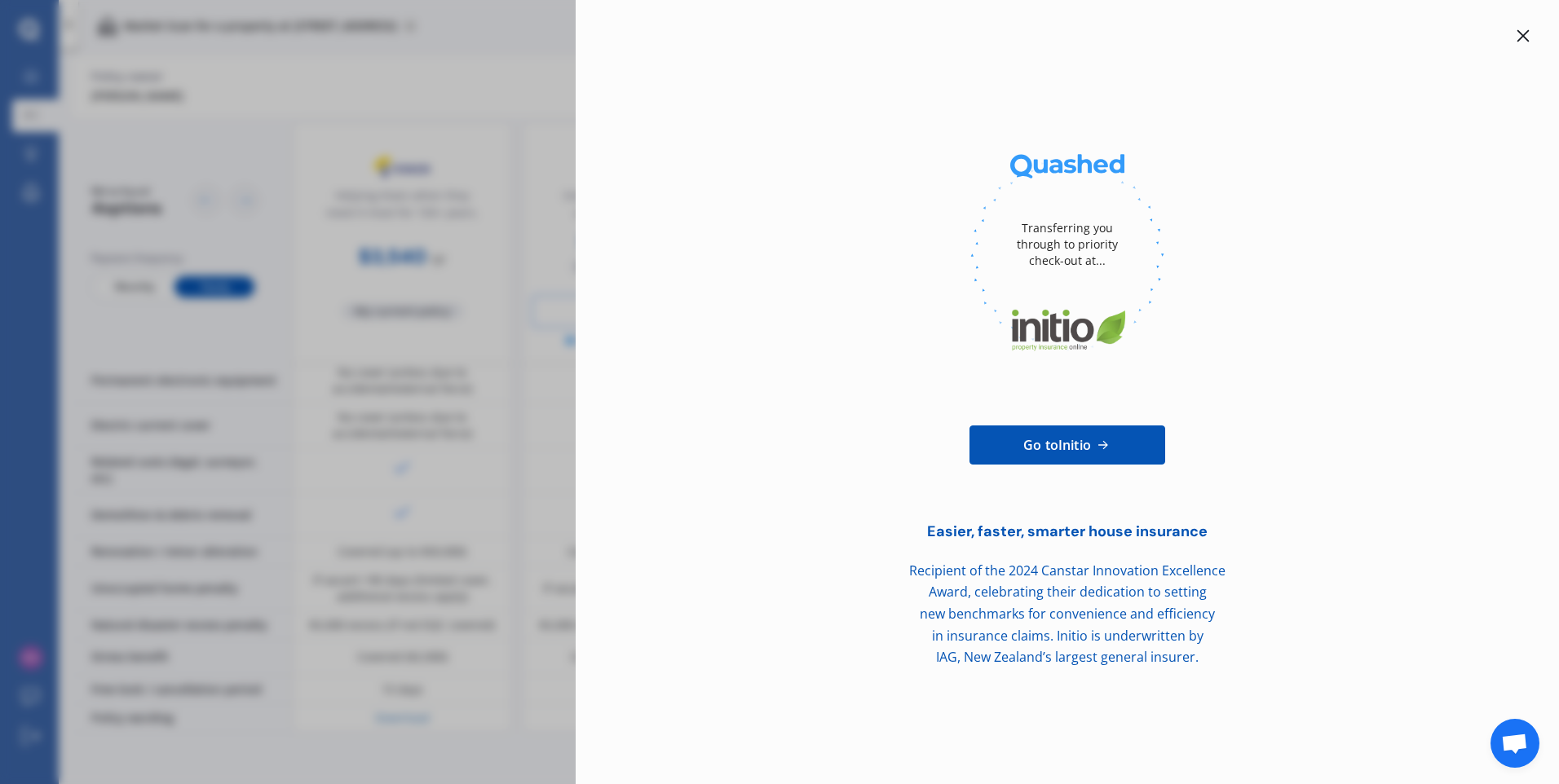
click at [640, 73] on div "Transferring you through to priority check-out at... Go to Initio Easier, faste…" at bounding box center [1068, 346] width 931 height 642
